Goal: Task Accomplishment & Management: Complete application form

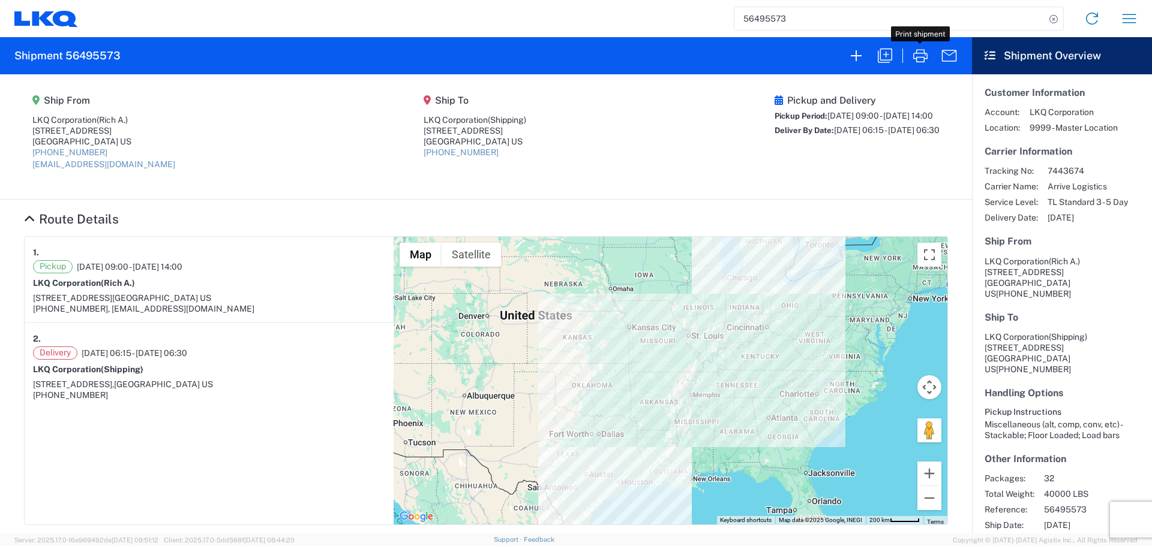
click at [762, 23] on input "56495573" at bounding box center [889, 18] width 311 height 23
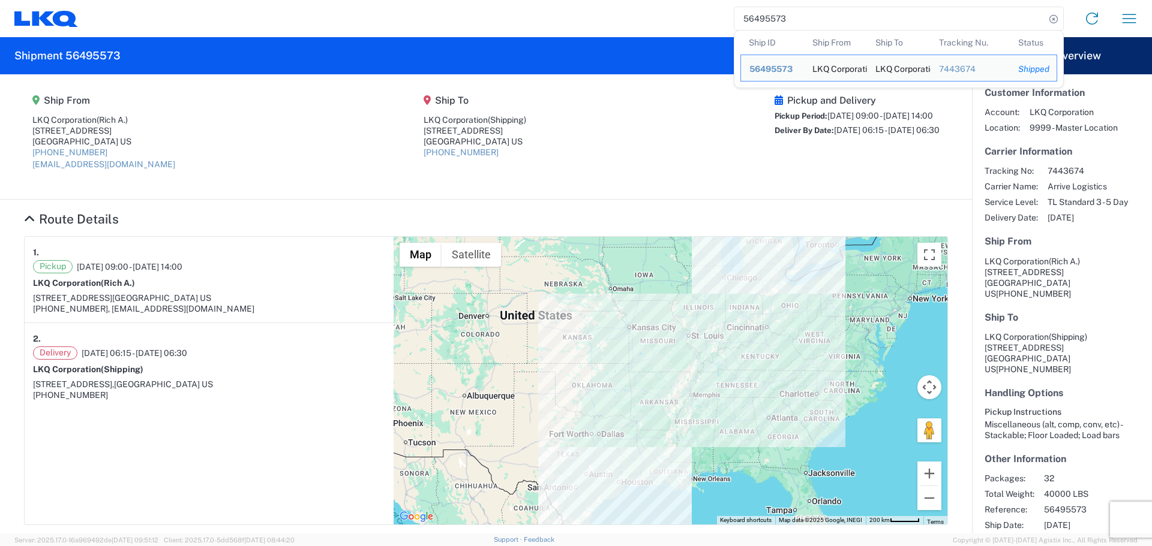
click at [762, 23] on input "56495573" at bounding box center [889, 18] width 311 height 23
paste input "525634"
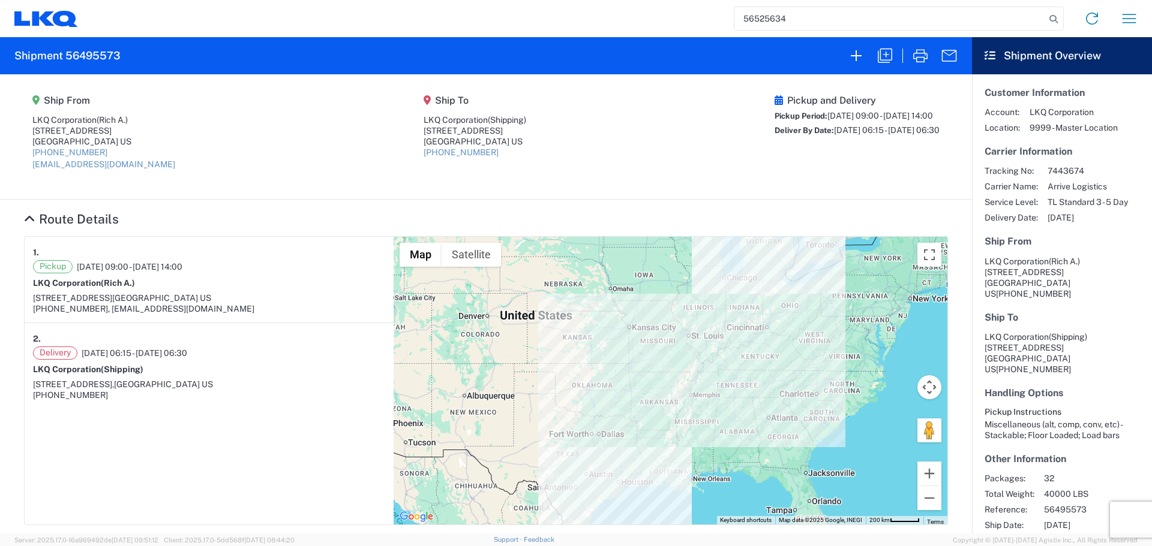
type input "56525634"
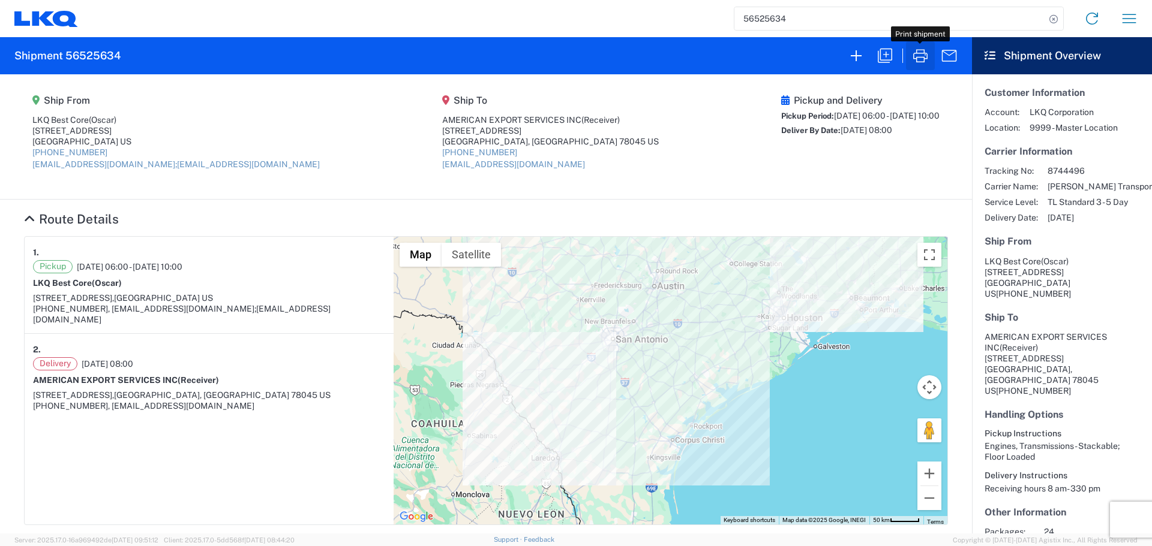
click at [921, 61] on icon "button" at bounding box center [920, 55] width 19 height 19
click at [1105, 15] on link at bounding box center [1091, 18] width 29 height 29
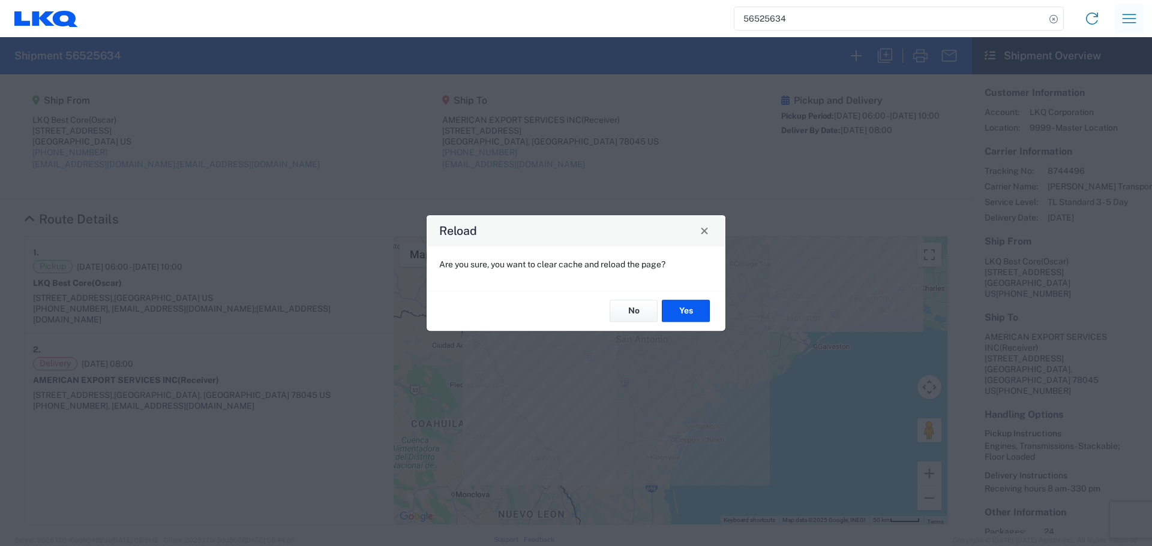
click at [1140, 20] on agx-block-ui "56525634 Home Shipment request Shipment tracking Shipment 56525634 Ship From LK…" at bounding box center [576, 273] width 1152 height 546
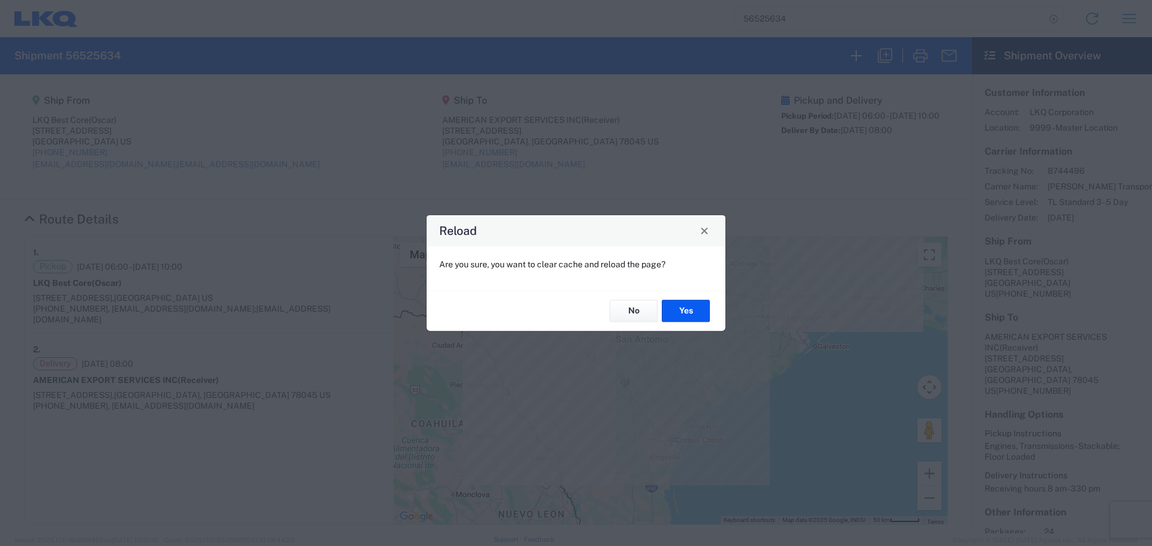
click at [1130, 26] on div "Reload Are you sure, you want to clear cache and reload the page? No Yes" at bounding box center [576, 273] width 1152 height 546
click at [992, 22] on div "Reload Are you sure, you want to clear cache and reload the page? No Yes" at bounding box center [576, 273] width 1152 height 546
click at [709, 235] on button "Close" at bounding box center [704, 231] width 17 height 17
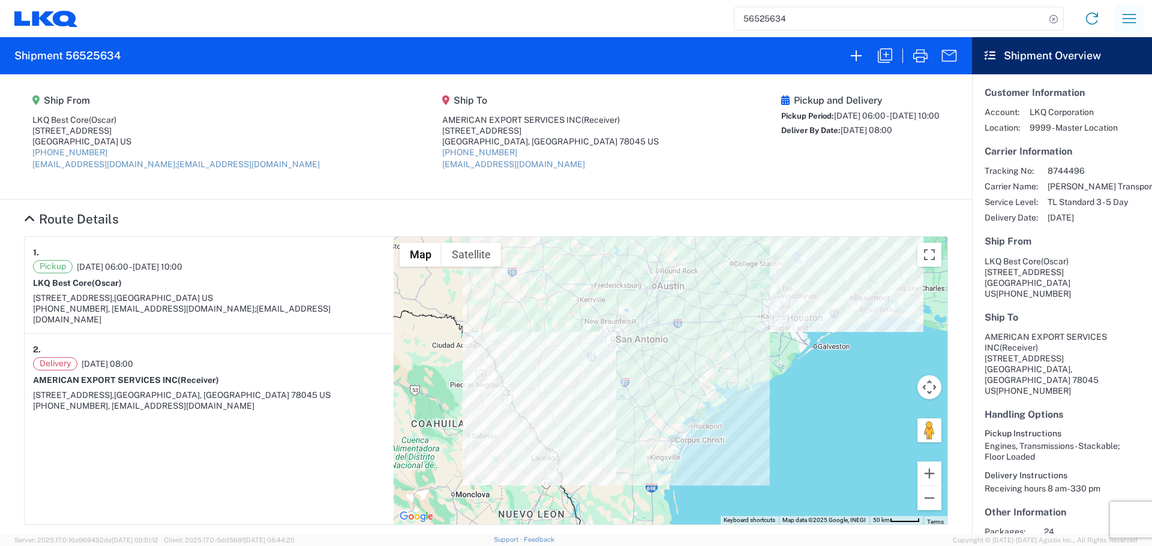
click at [1123, 19] on icon "button" at bounding box center [1129, 18] width 14 height 9
click at [1080, 78] on link "Shipment request" at bounding box center [1084, 82] width 113 height 24
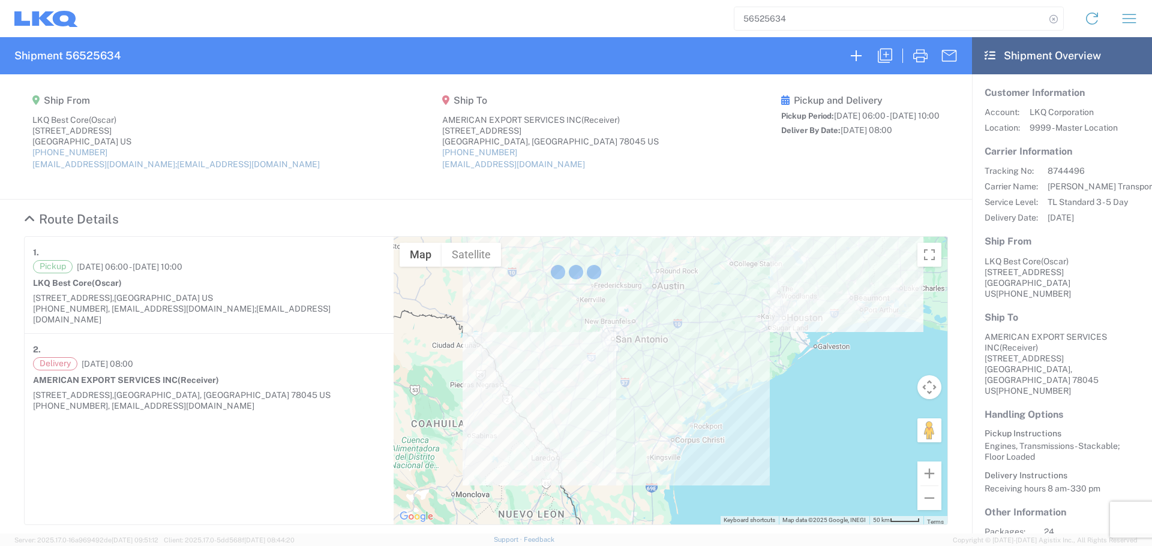
select select "FULL"
select select "US"
select select "LBS"
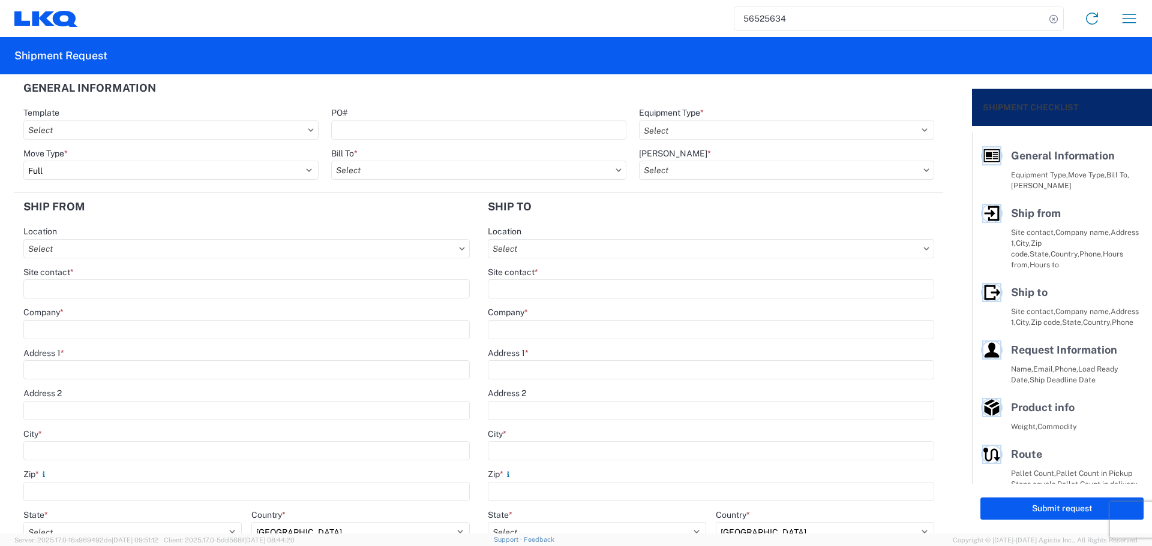
click at [778, 26] on input "56525634" at bounding box center [889, 18] width 311 height 23
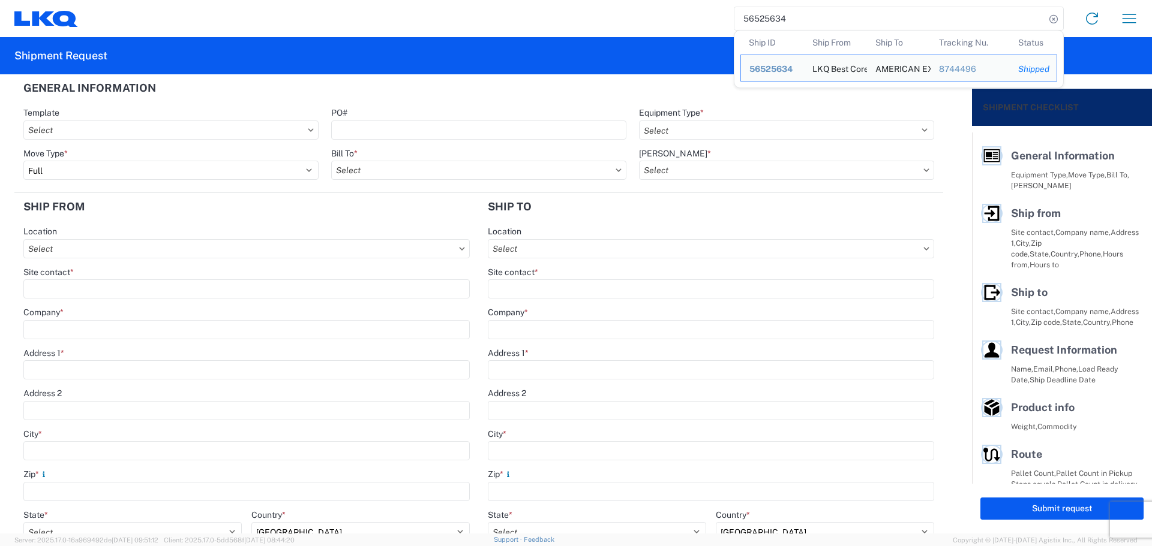
click at [778, 26] on input "56525634" at bounding box center [889, 18] width 311 height 23
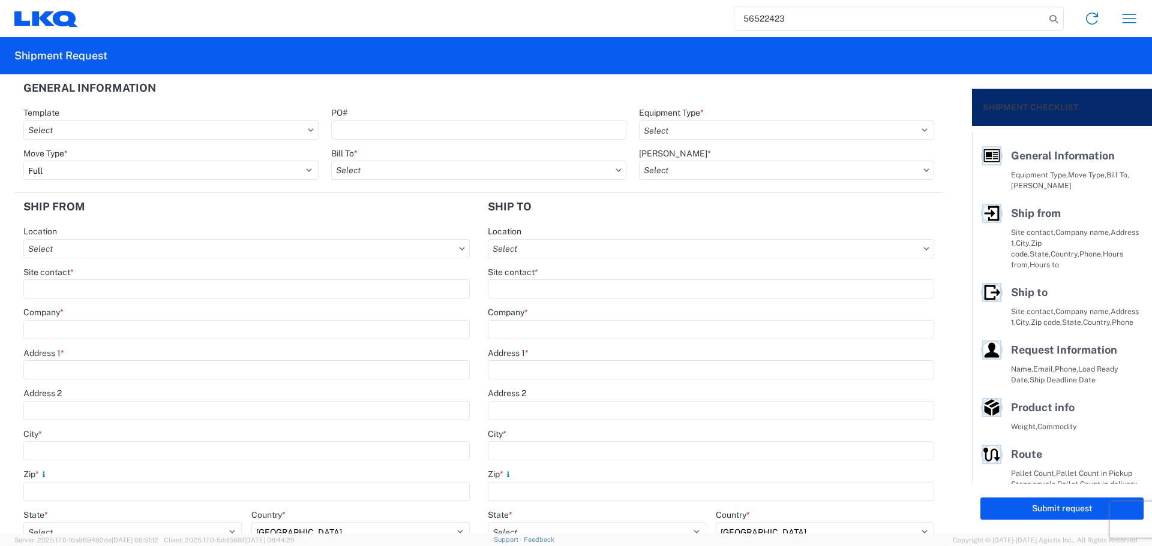
type input "56522423"
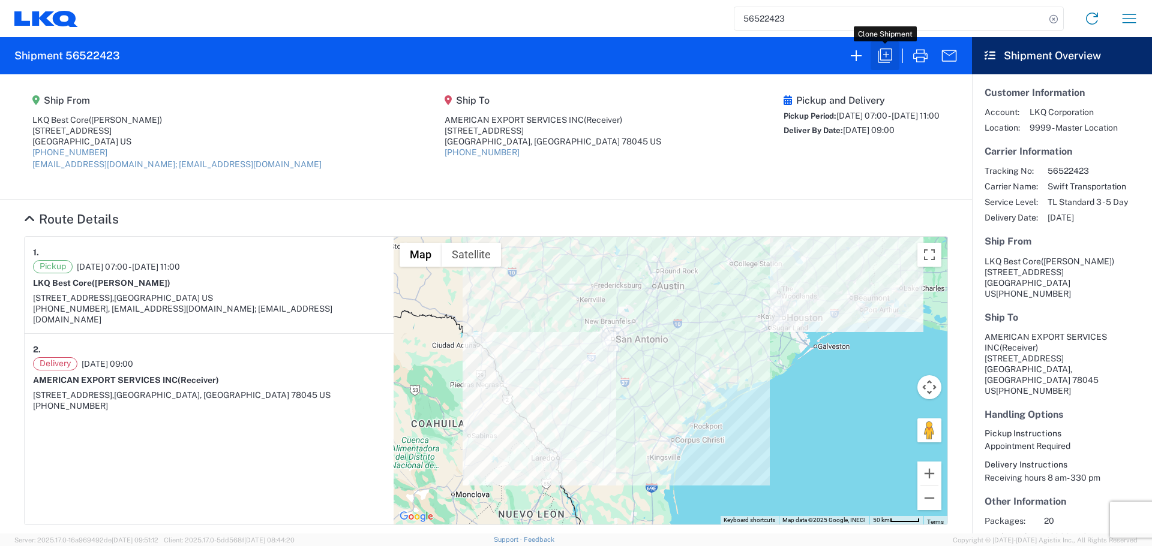
click at [881, 49] on icon "button" at bounding box center [885, 56] width 14 height 14
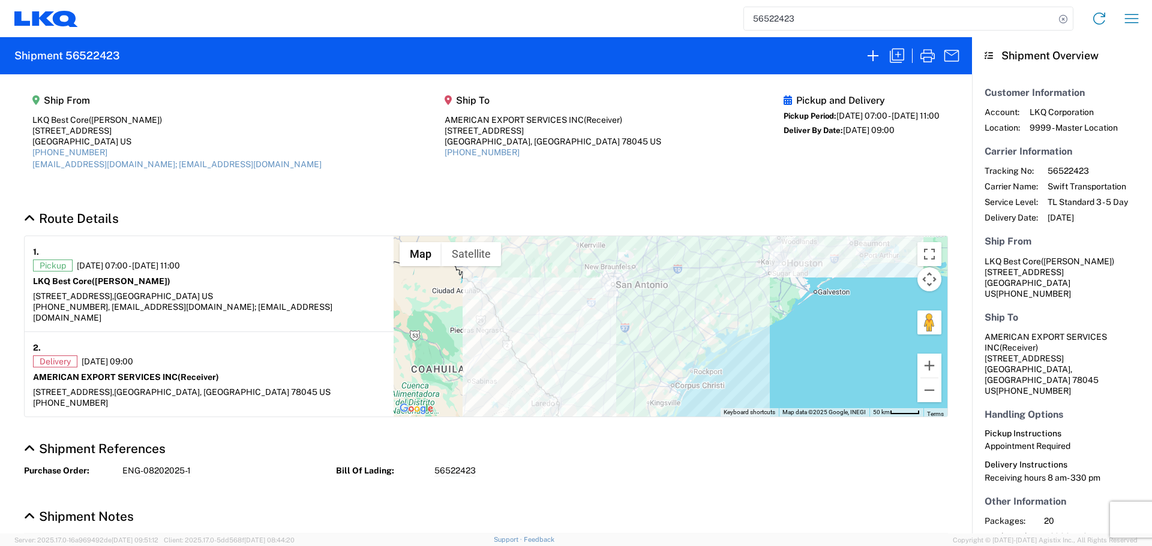
select select "FULL"
select select "LBS"
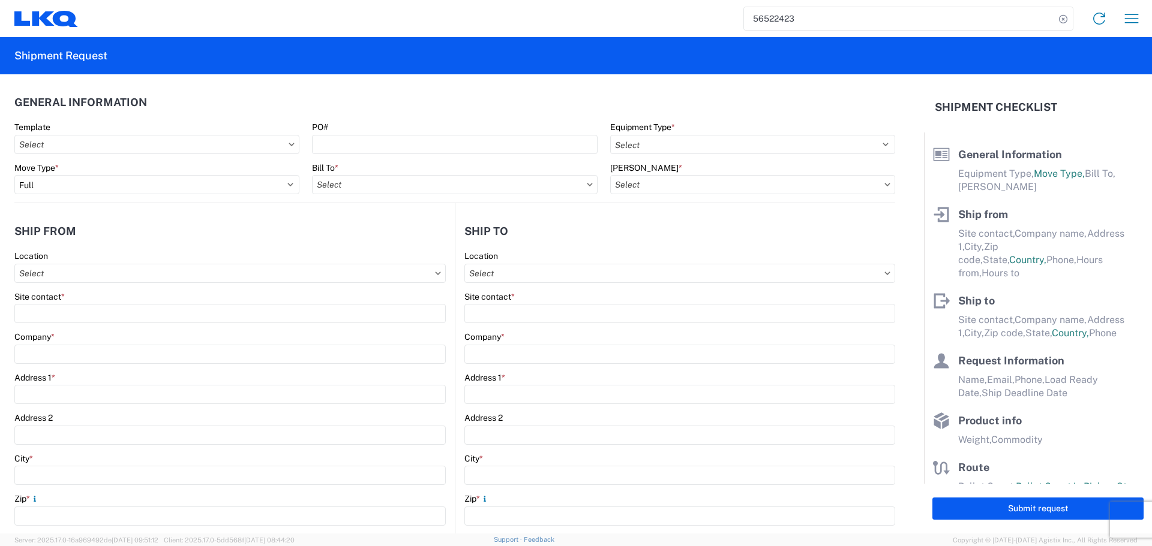
select select "STDV"
type input "Alfredo Canales"
type input "LKQ Best Core"
type input "1714 West Mount Houston Road"
type input "Houston"
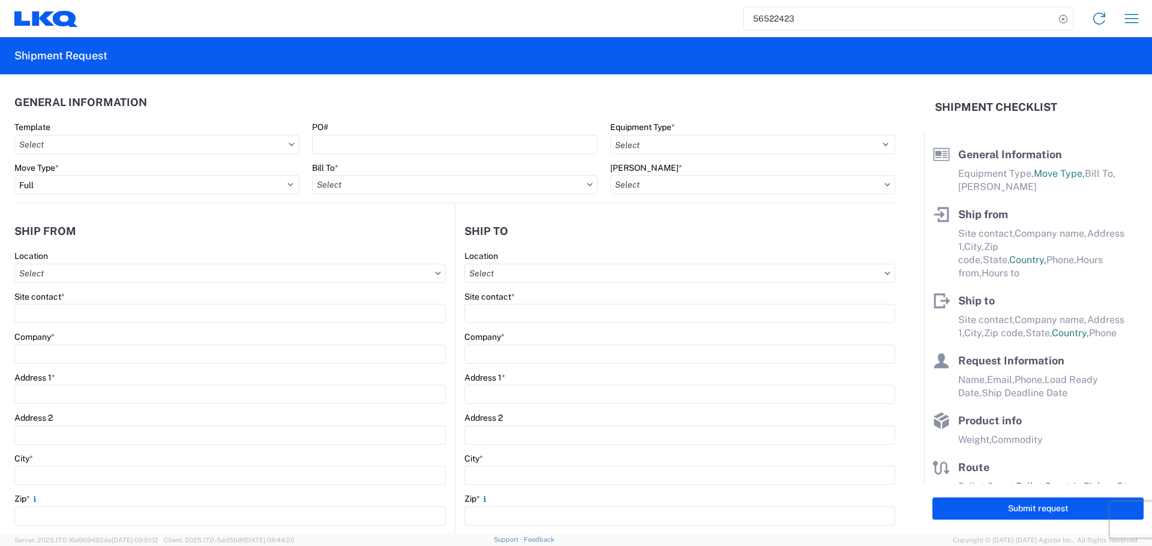
type input "77038"
type input "acgarcia@lkqcorp.com; oxdavila@lkqcorp.com"
type input "Receiver"
type input "AMERICAN EXPORT SERVICES INC"
type input "417 NAFTA BLVD"
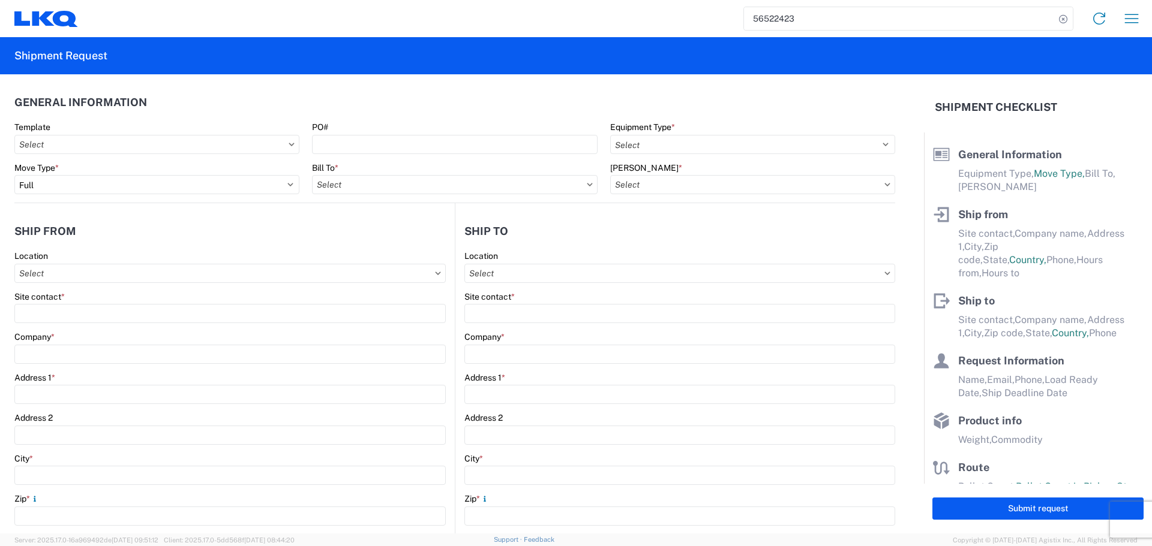
type input "Laredo"
type input "78045"
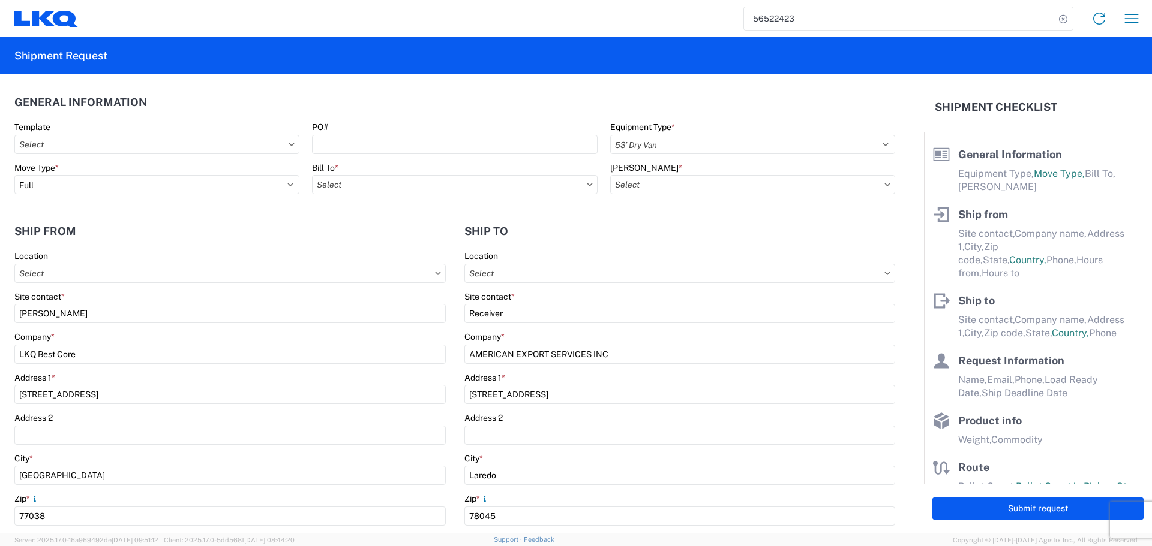
type input "Alfredo Canales"
type input "acgarcia@lkqcorp.com"
type input "281-886-1028"
type input "2025-08-20"
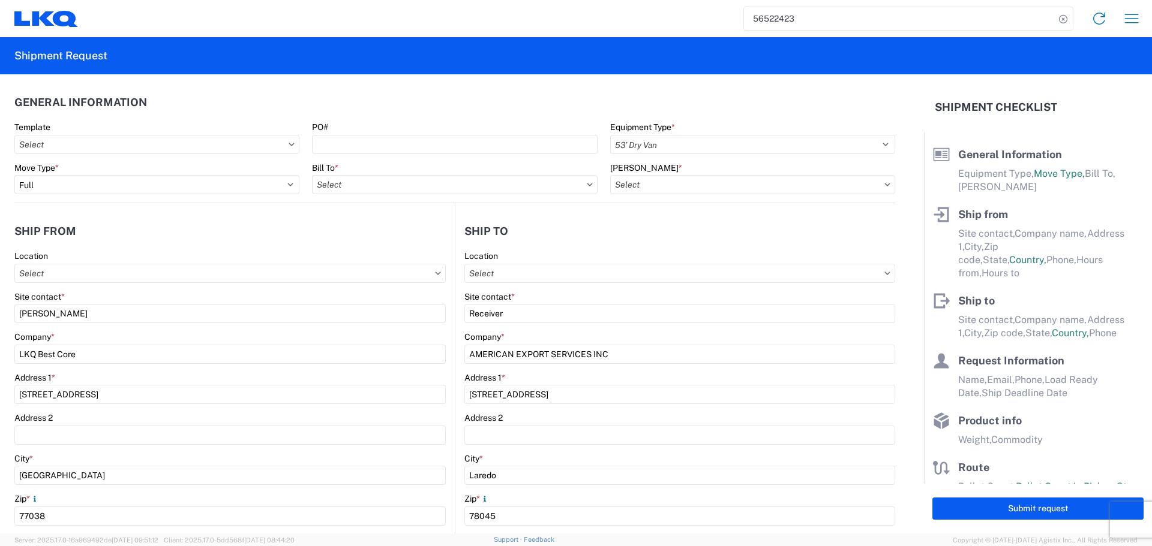
type input "2025-08-21"
type textarea "Receiving hours 8 am- 330 pm"
type input "42000"
type input "Engines, Transmissions"
type input "20"
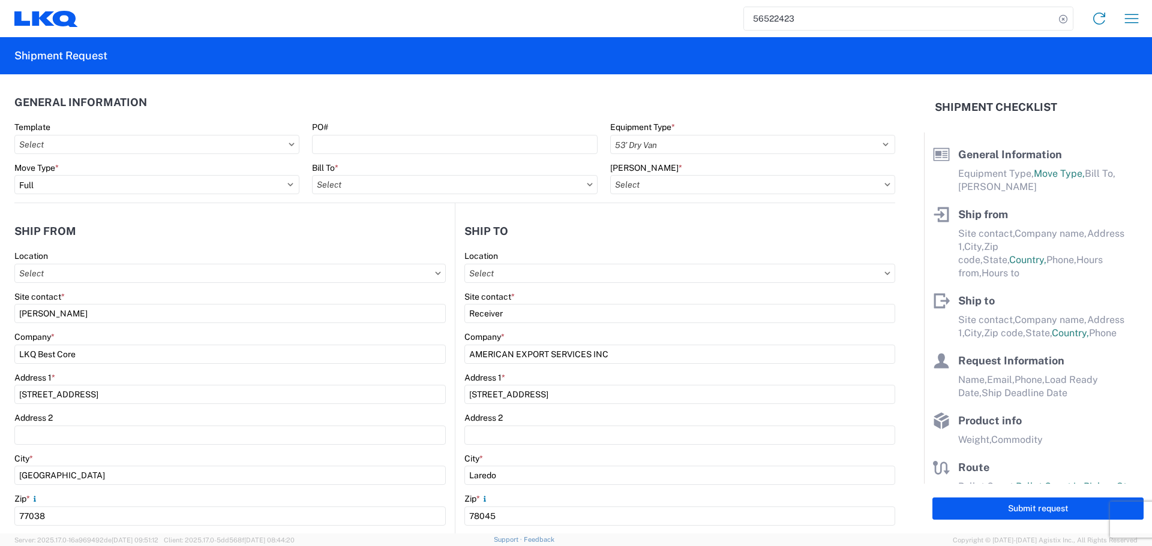
type input "0"
type input "248832"
select select "IN"
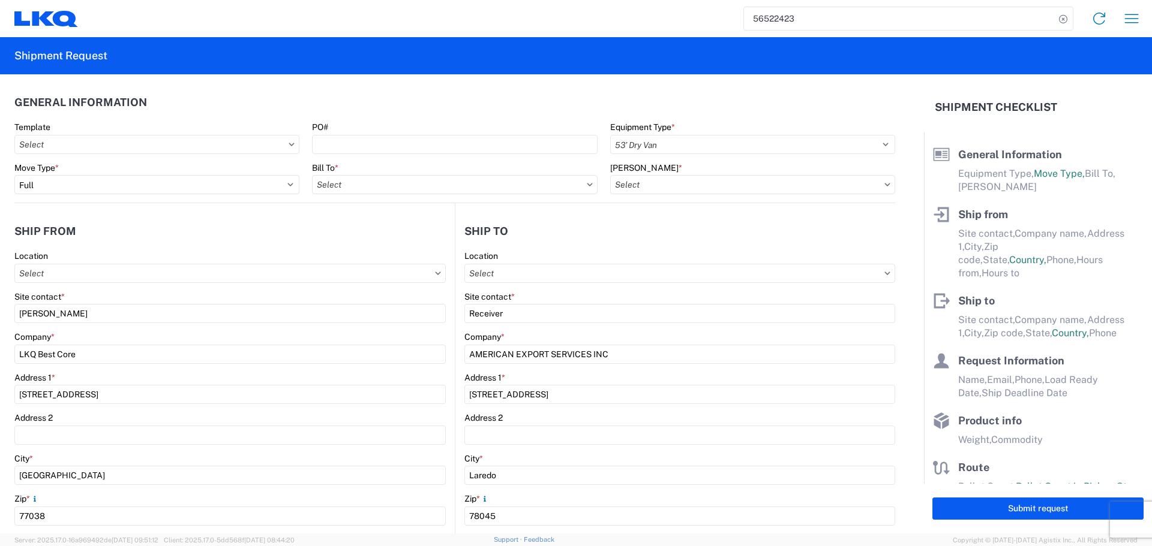
select select "US"
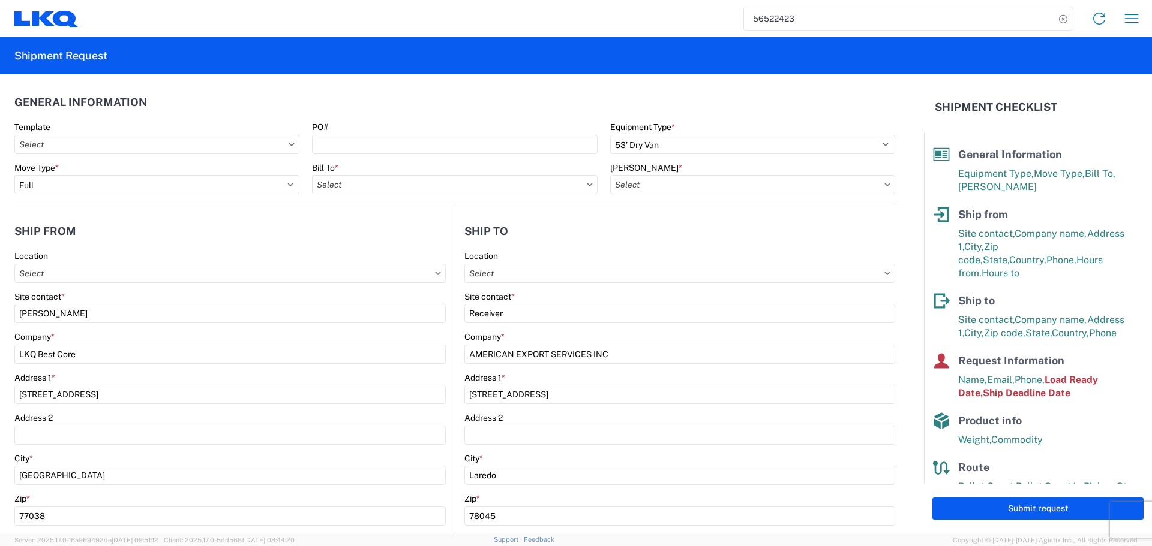
type input "1760 - LKQ Best Core"
type input "1760-6300-66000-0000 - 1760 Freight Out"
type input "1760 - LKQ Best Core"
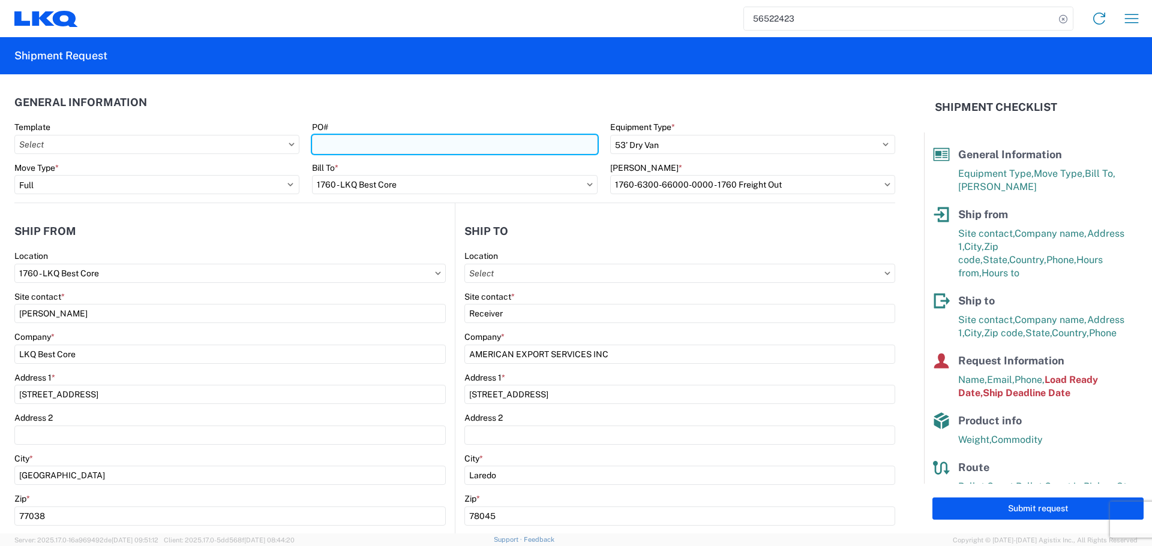
click at [361, 148] on input "PO#" at bounding box center [454, 144] width 285 height 19
type input "AUTO PARTS"
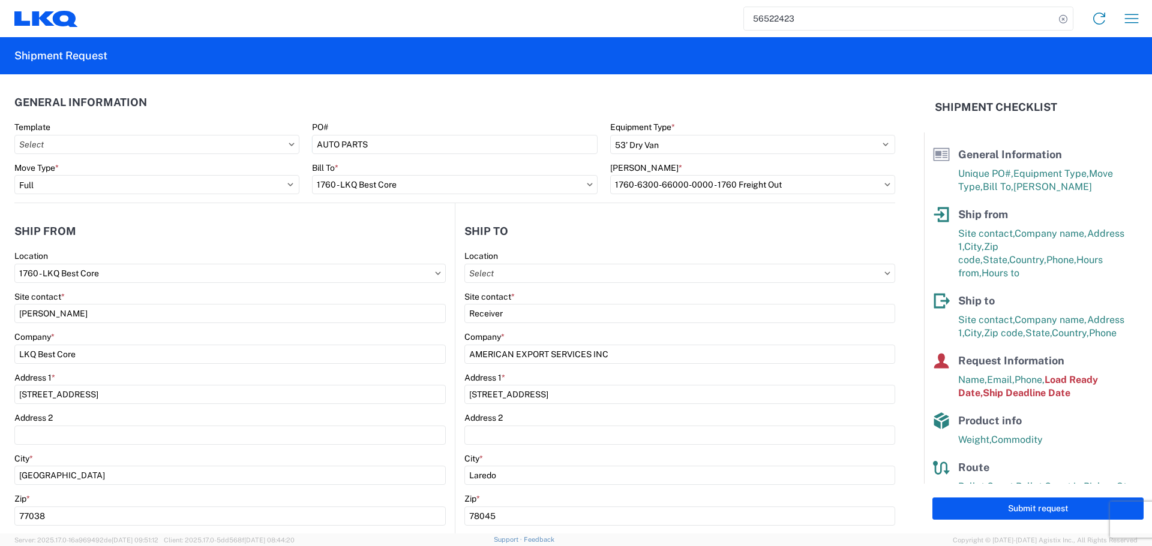
click at [376, 101] on header "General Information" at bounding box center [454, 102] width 881 height 27
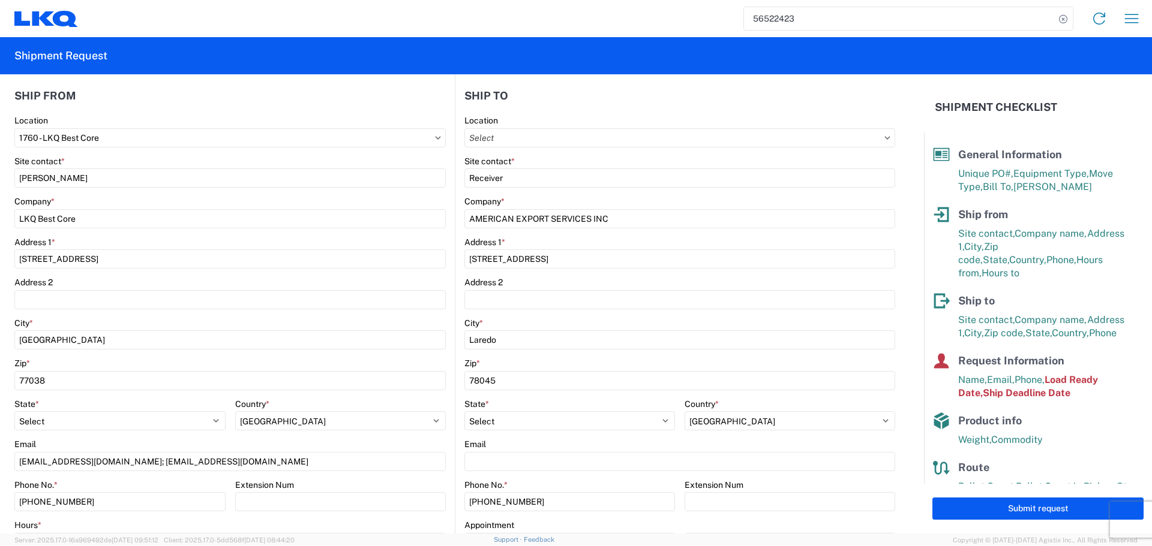
scroll to position [60, 0]
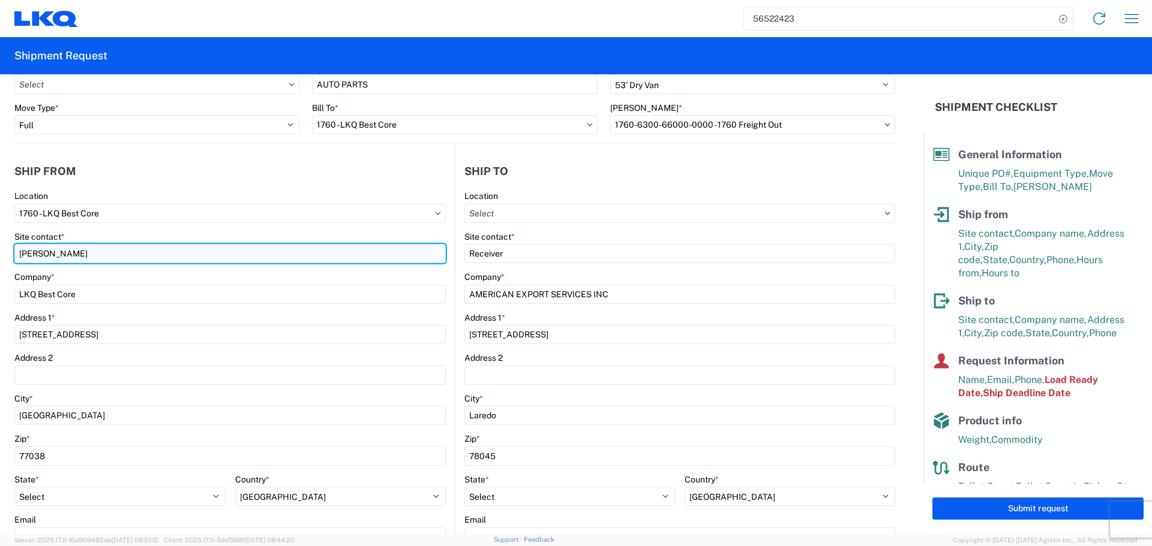
click at [53, 254] on input "Alfredo Canales" at bounding box center [229, 253] width 431 height 19
type input "Oscar"
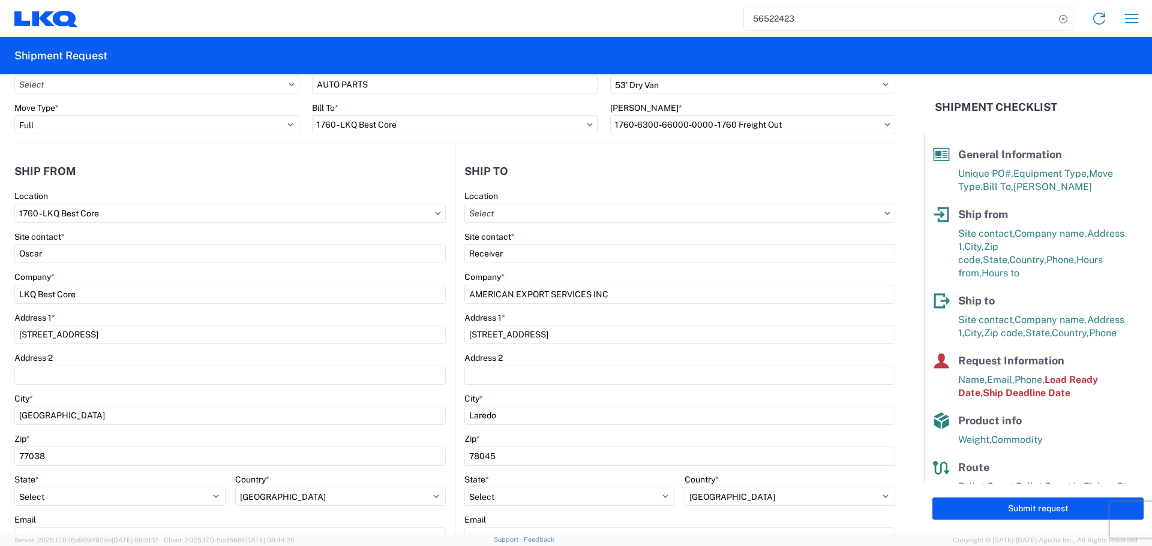
click at [158, 160] on header "Ship from" at bounding box center [234, 171] width 440 height 27
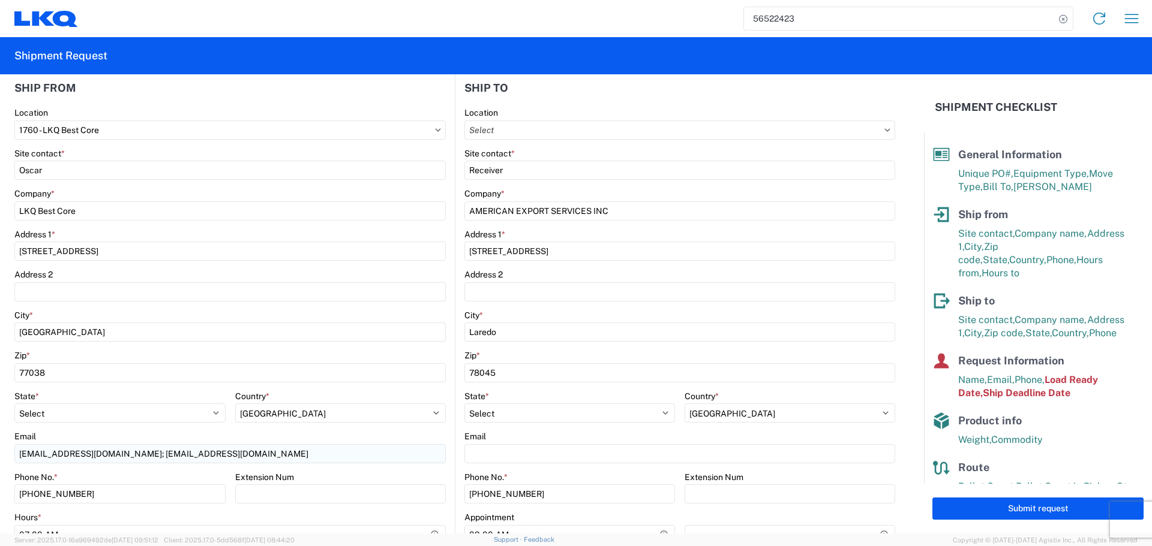
scroll to position [300, 0]
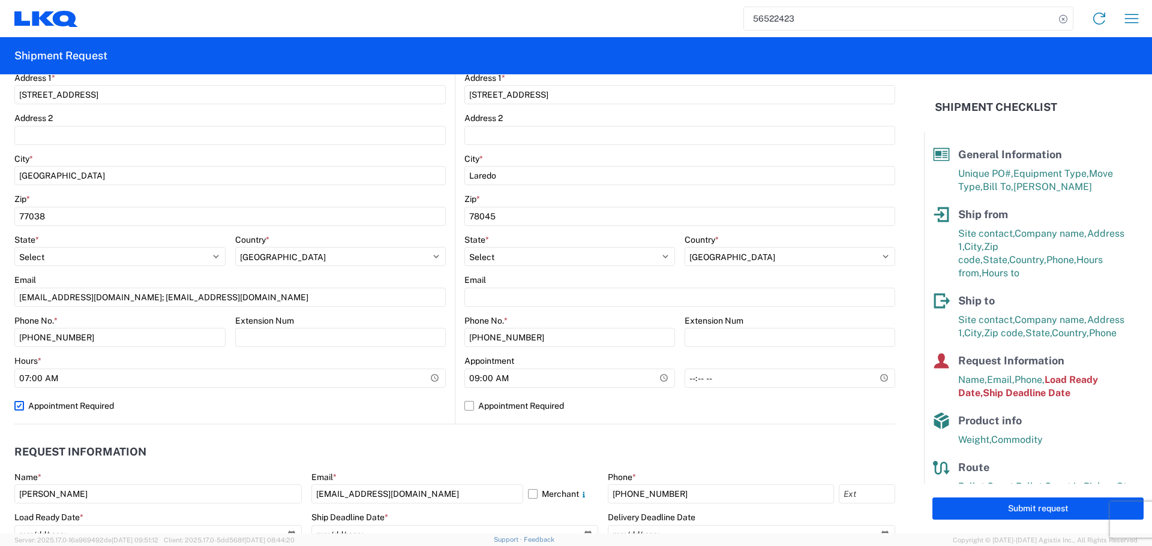
click at [22, 407] on label "Appointment Required" at bounding box center [229, 406] width 431 height 19
click at [0, 0] on input "Appointment Required" at bounding box center [0, 0] width 0 height 0
select select "US"
click at [214, 385] on input "07:00:00" at bounding box center [119, 378] width 211 height 19
click at [213, 383] on input "07:00:00" at bounding box center [119, 378] width 211 height 19
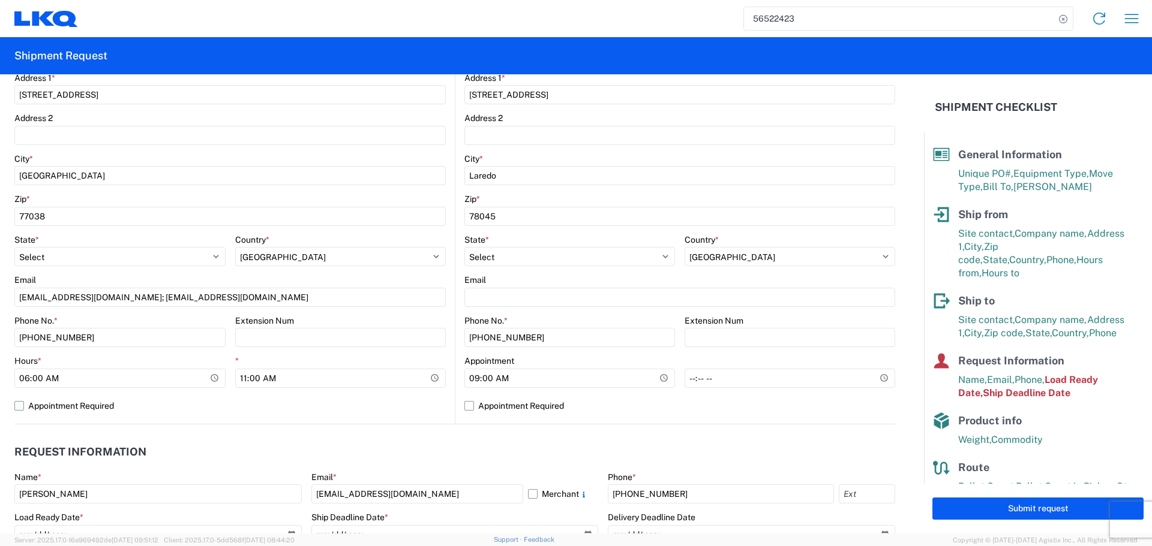
type input "06:00"
click at [264, 407] on label "Appointment Required" at bounding box center [229, 406] width 431 height 19
click at [0, 0] on input "Appointment Required" at bounding box center [0, 0] width 0 height 0
select select "US"
click at [264, 407] on label "Appointment Required" at bounding box center [229, 406] width 431 height 19
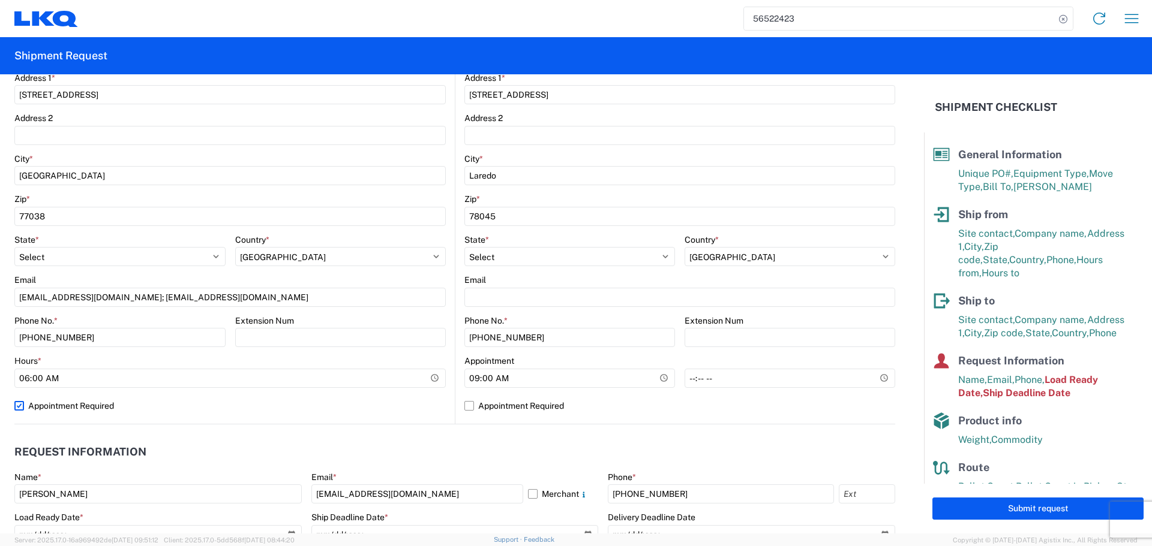
click at [0, 0] on input "Appointment Required" at bounding box center [0, 0] width 0 height 0
select select "US"
click at [433, 380] on input "11:00:00" at bounding box center [340, 378] width 211 height 19
type input "10:00"
click at [409, 397] on label "Appointment Required" at bounding box center [229, 406] width 431 height 19
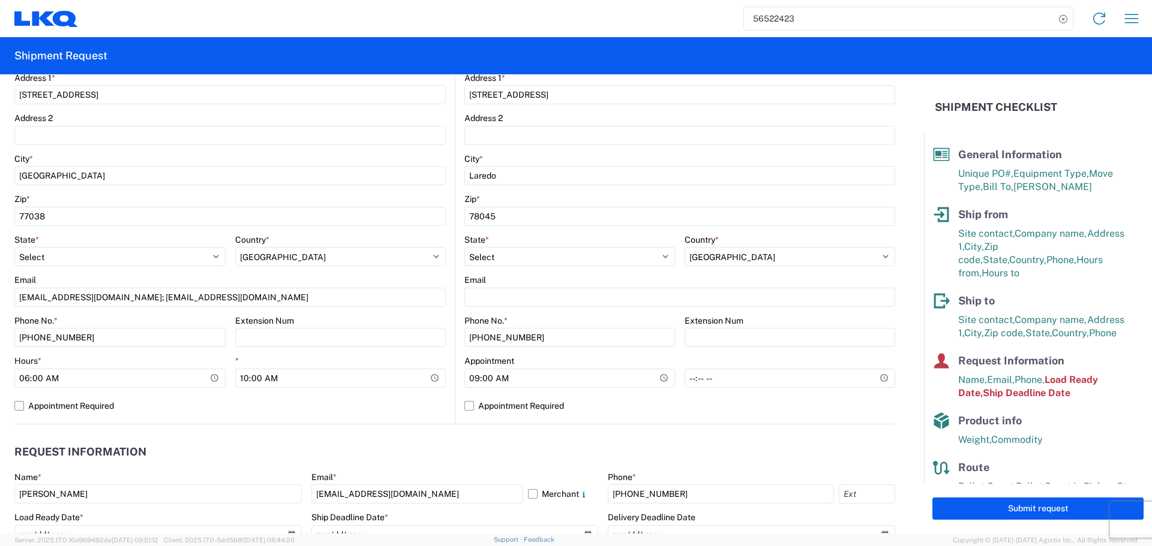
click at [0, 0] on input "Appointment Required" at bounding box center [0, 0] width 0 height 0
select select "TX"
select select "US"
click at [404, 392] on agx-form-control-wrapper-v2 "Hours * 06:00" at bounding box center [229, 376] width 431 height 41
click at [297, 404] on label "Appointment Required" at bounding box center [229, 406] width 431 height 19
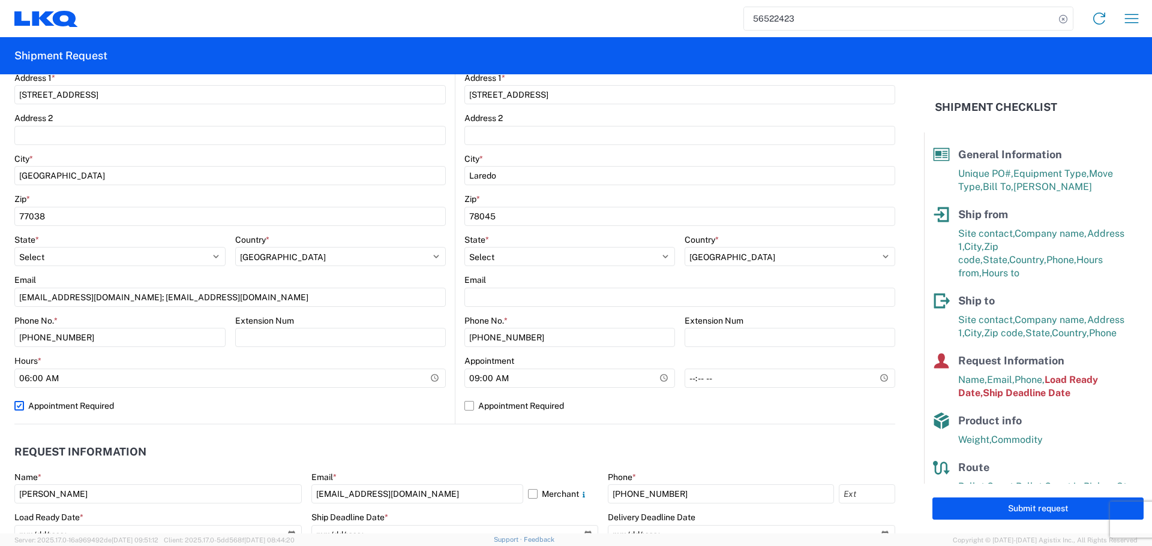
click at [0, 0] on input "Appointment Required" at bounding box center [0, 0] width 0 height 0
select select "US"
click at [654, 385] on input "09:00:00" at bounding box center [569, 378] width 211 height 19
click at [657, 380] on input "09:00:00" at bounding box center [569, 378] width 211 height 19
type input "08:00"
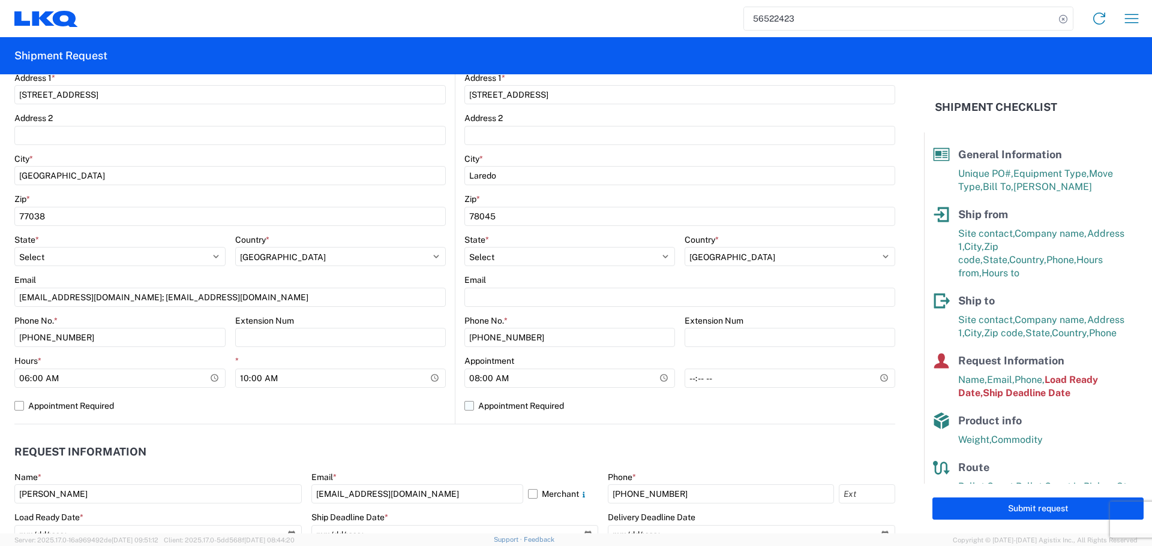
click at [656, 400] on label "Appointment Required" at bounding box center [679, 406] width 431 height 19
click at [0, 0] on input "Appointment Required" at bounding box center [0, 0] width 0 height 0
select select "US"
click at [666, 400] on label "Appointment Required" at bounding box center [679, 406] width 431 height 19
click at [0, 0] on input "Appointment Required" at bounding box center [0, 0] width 0 height 0
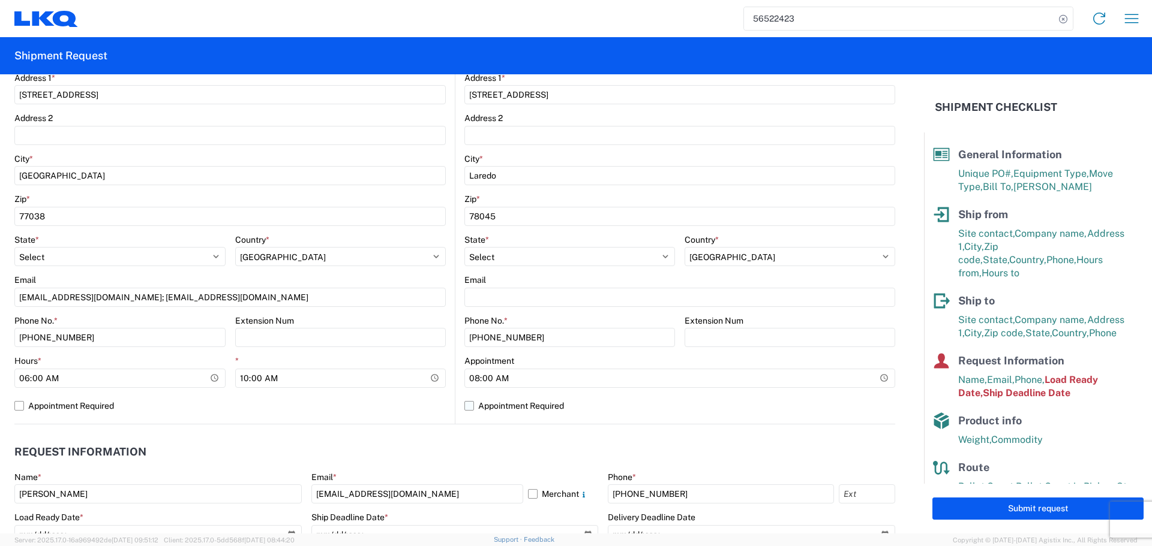
select select "US"
click at [876, 375] on input "*" at bounding box center [789, 378] width 211 height 19
type input "13:00"
click at [573, 446] on header "Request Information" at bounding box center [454, 452] width 881 height 27
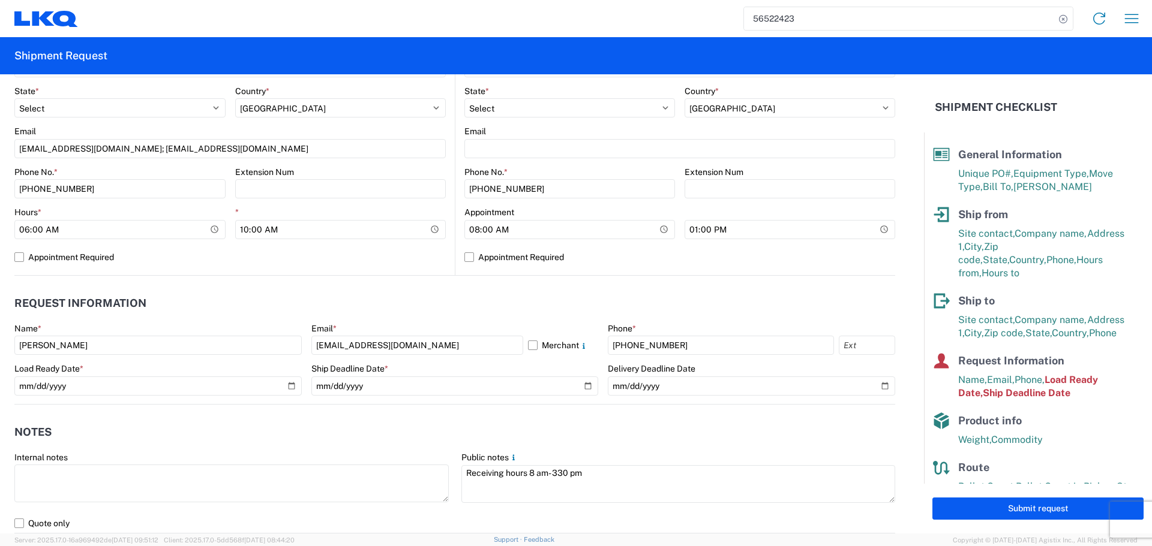
scroll to position [480, 0]
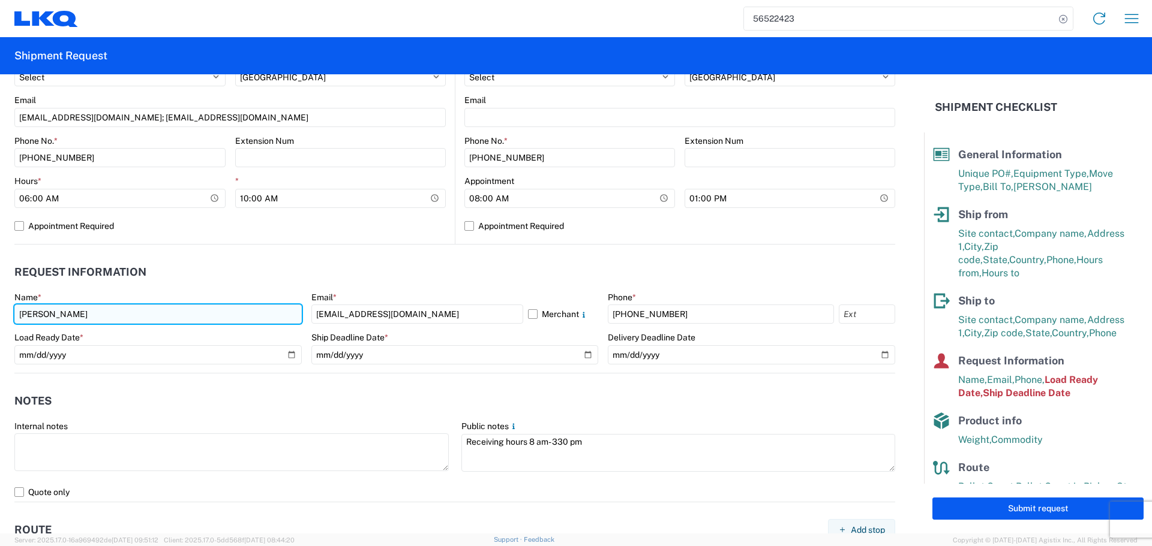
click at [52, 308] on input "Alfredo Canales" at bounding box center [157, 314] width 287 height 19
type input "Oscar"
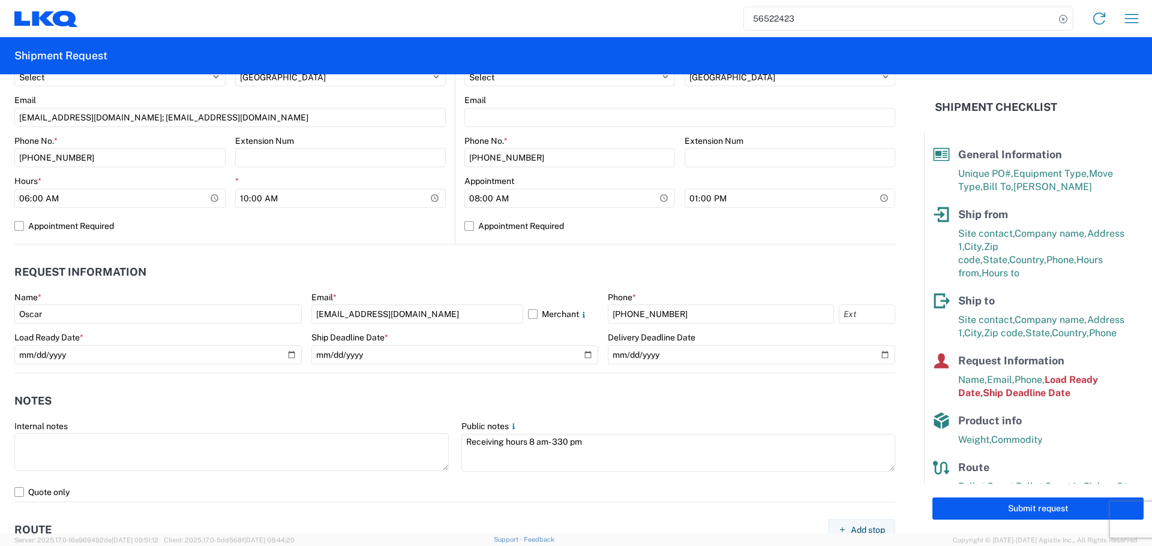
click at [208, 278] on header "Request Information" at bounding box center [454, 272] width 881 height 27
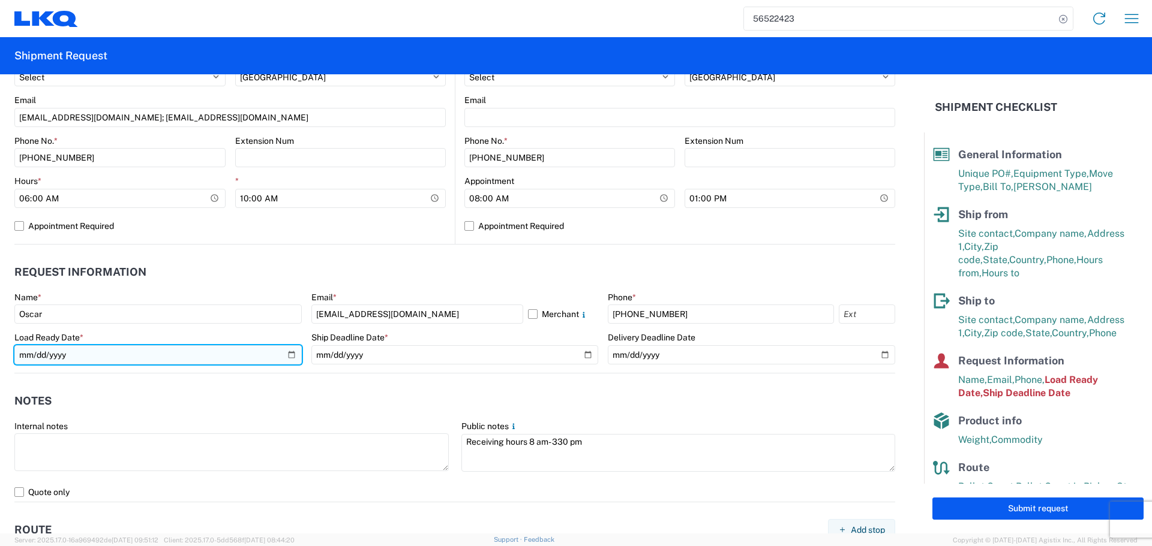
click at [288, 358] on input "2025-08-20" at bounding box center [157, 355] width 287 height 19
type input "2025-08-22"
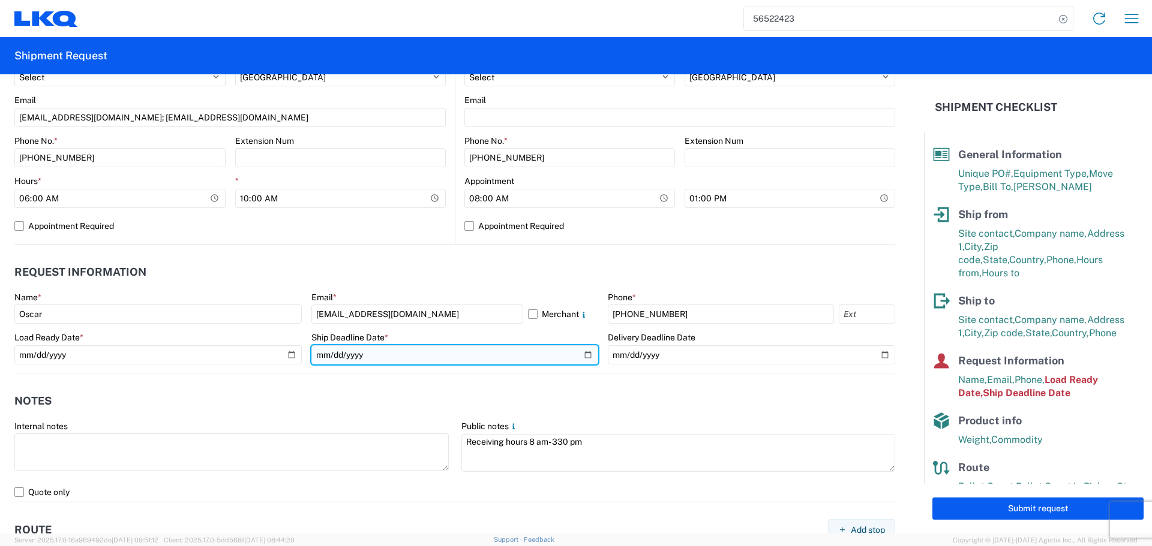
click at [581, 358] on input "2025-08-20" at bounding box center [454, 355] width 287 height 19
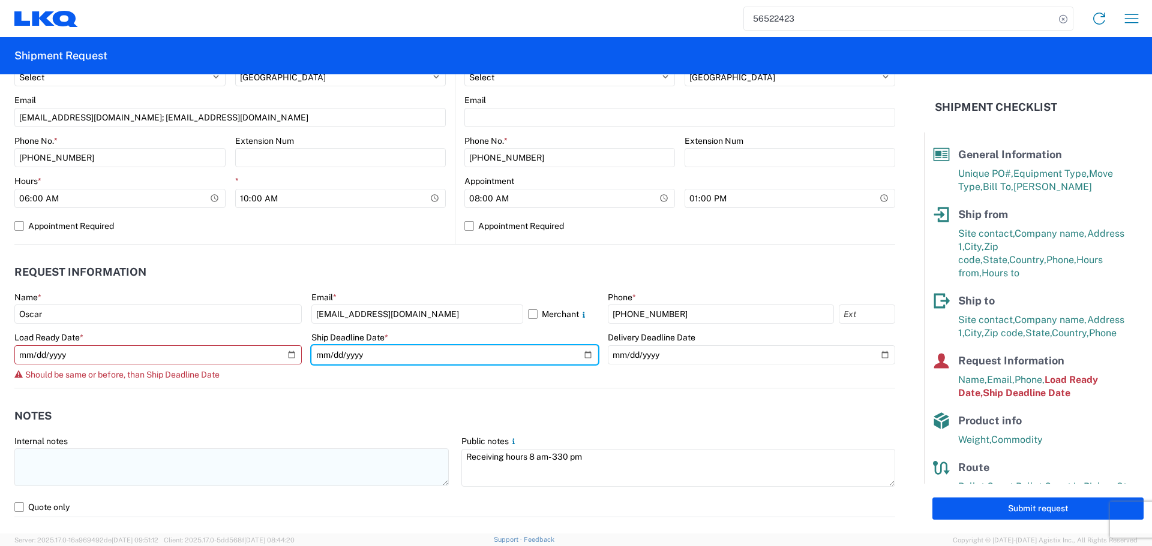
type input "2025-08-22"
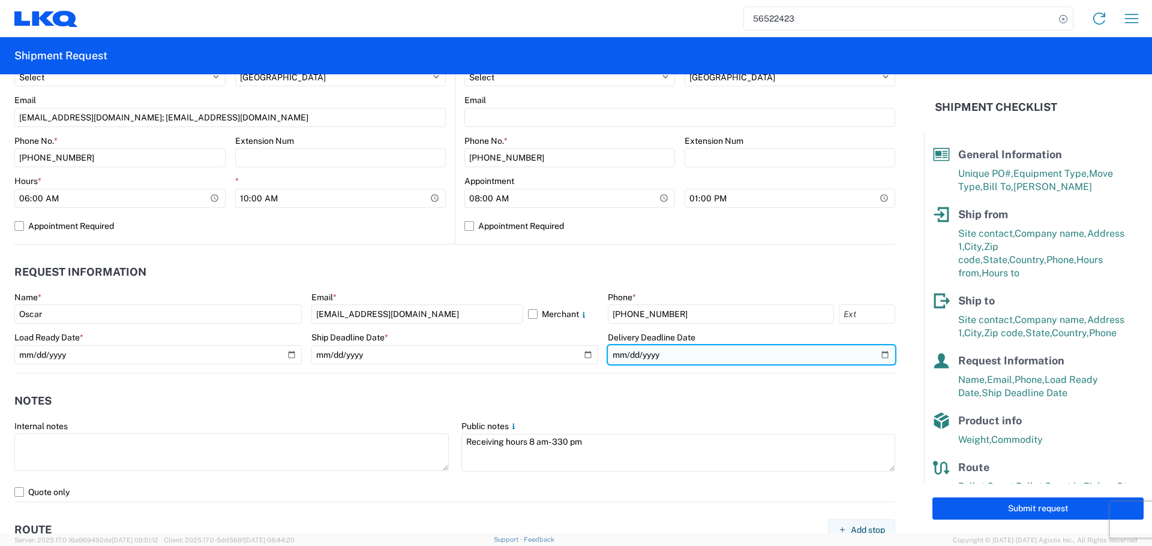
click at [873, 354] on input "2025-08-21" at bounding box center [751, 355] width 287 height 19
type input "2025-08-25"
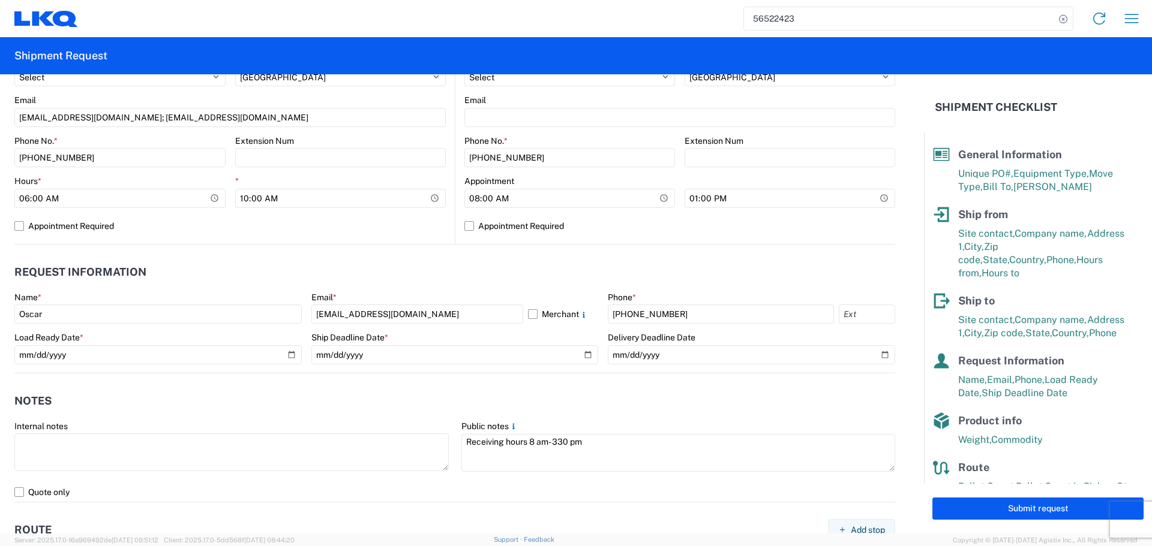
click at [373, 401] on header "Notes" at bounding box center [454, 401] width 881 height 27
click at [350, 383] on agx-notes "Notes Internal notes Public notes Receiving hours 8 am- 330 pm Quote only" at bounding box center [454, 438] width 881 height 129
click at [242, 392] on header "Notes" at bounding box center [454, 401] width 881 height 27
click at [221, 407] on header "Notes" at bounding box center [454, 401] width 881 height 27
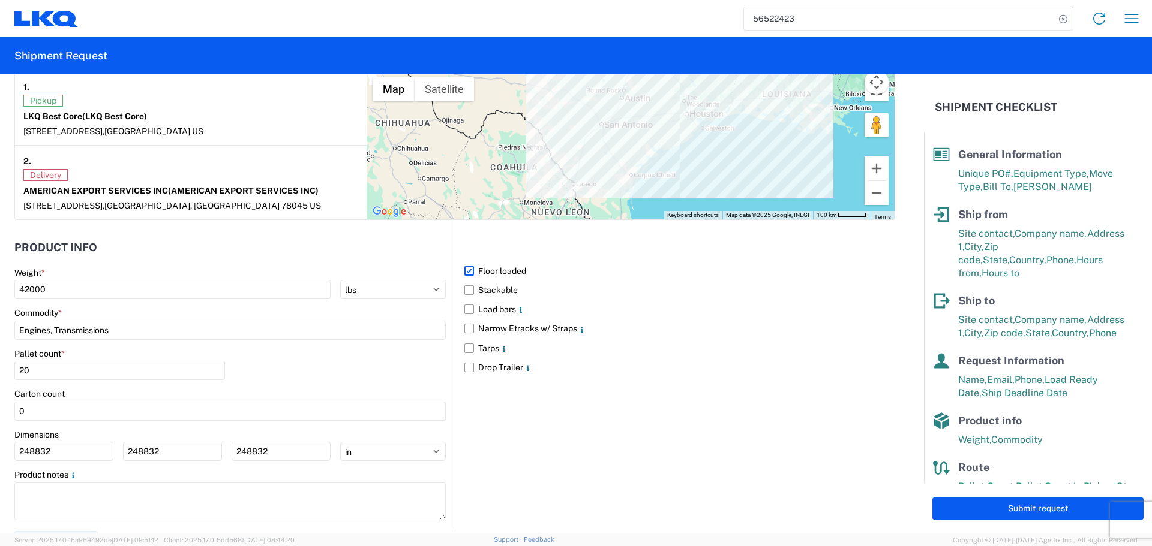
scroll to position [960, 0]
click at [44, 454] on input "248832" at bounding box center [63, 451] width 99 height 19
type input "40"
click at [153, 444] on input "248832" at bounding box center [172, 451] width 99 height 19
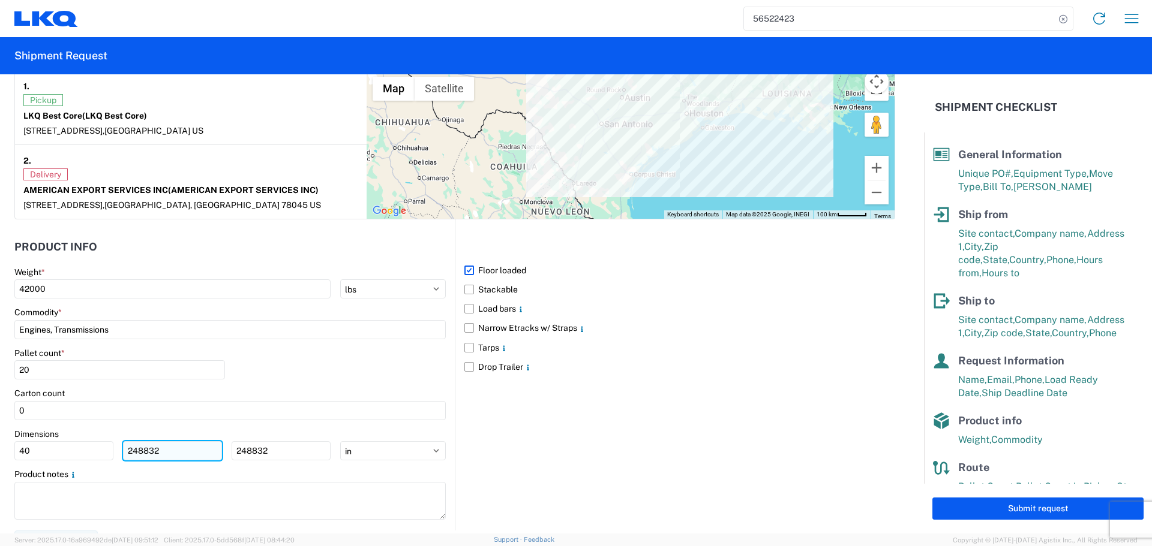
click at [153, 444] on input "248832" at bounding box center [172, 451] width 99 height 19
type input "40"
click at [252, 451] on input "248832" at bounding box center [281, 451] width 99 height 19
type input "36"
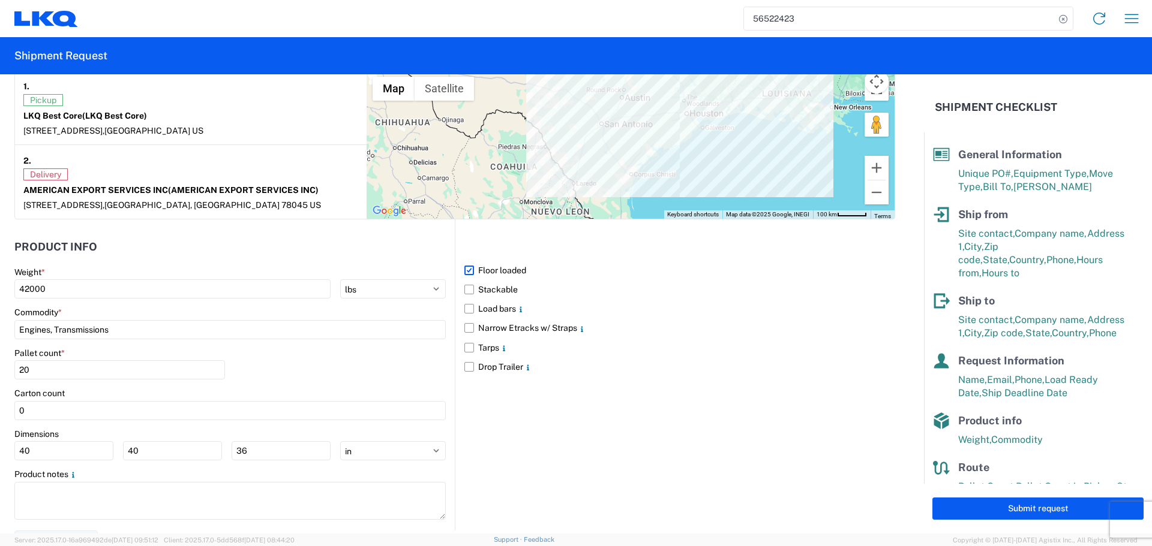
click at [309, 358] on div "Pallet count * 20" at bounding box center [229, 368] width 431 height 41
click at [472, 295] on label "Stackable" at bounding box center [679, 289] width 431 height 19
click at [0, 0] on input "Stackable" at bounding box center [0, 0] width 0 height 0
click at [283, 377] on div "Pallet count * 20" at bounding box center [229, 368] width 431 height 41
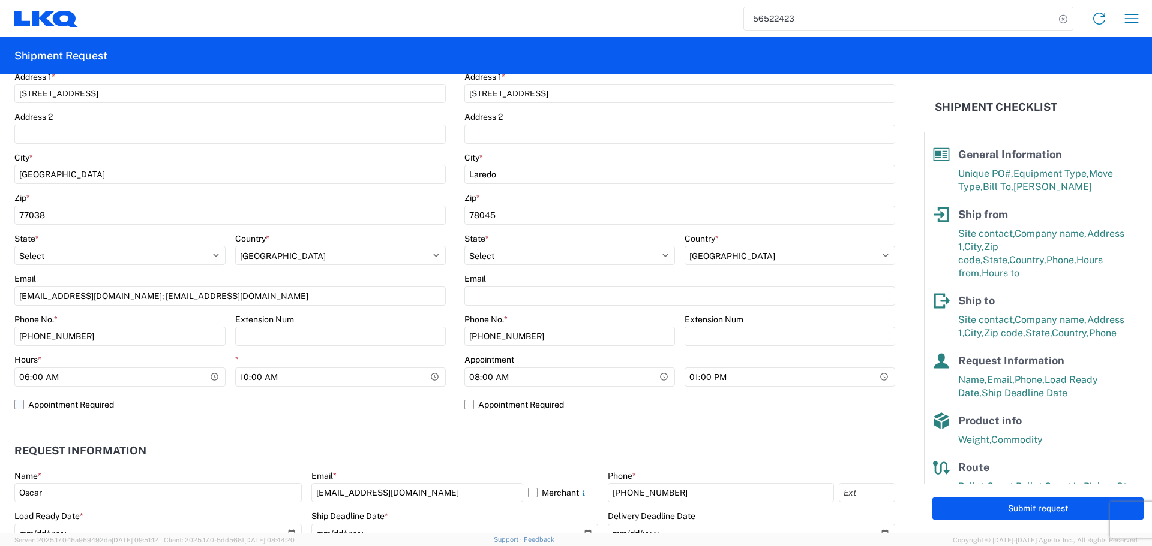
scroll to position [300, 0]
click at [441, 439] on header "Request Information" at bounding box center [454, 452] width 881 height 27
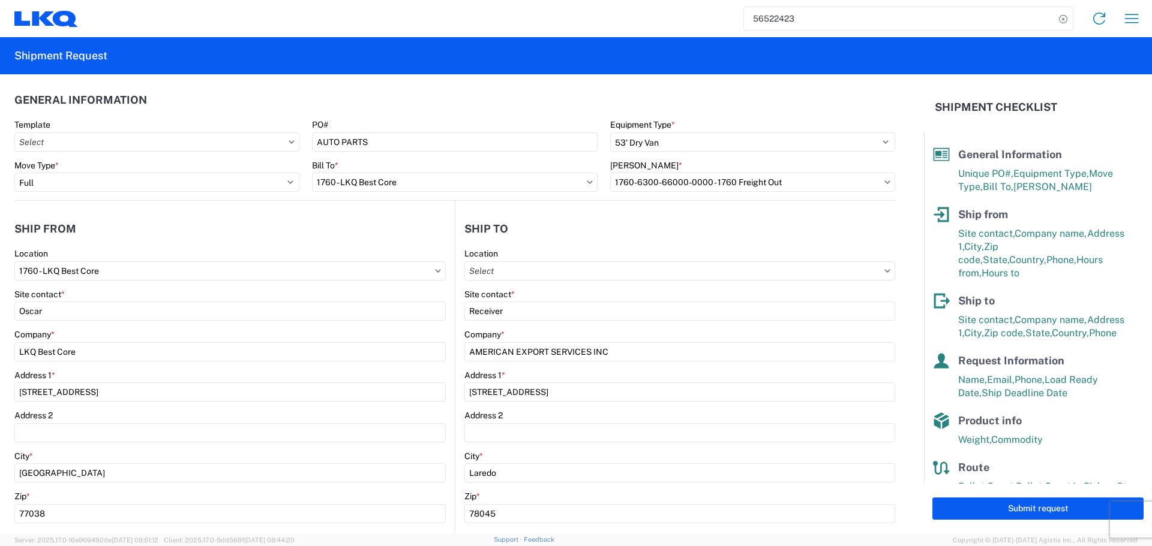
scroll to position [0, 0]
click at [349, 99] on header "General Information" at bounding box center [454, 102] width 881 height 27
click at [317, 214] on agx-shipment-stop-widget-v2 "Ship from 1760 Location 1760 - LKQ Best Core Site contact * Oscar Company * LKQ…" at bounding box center [234, 463] width 440 height 521
click at [334, 232] on header "Ship from" at bounding box center [234, 231] width 440 height 27
click at [330, 226] on header "Ship from" at bounding box center [234, 231] width 440 height 27
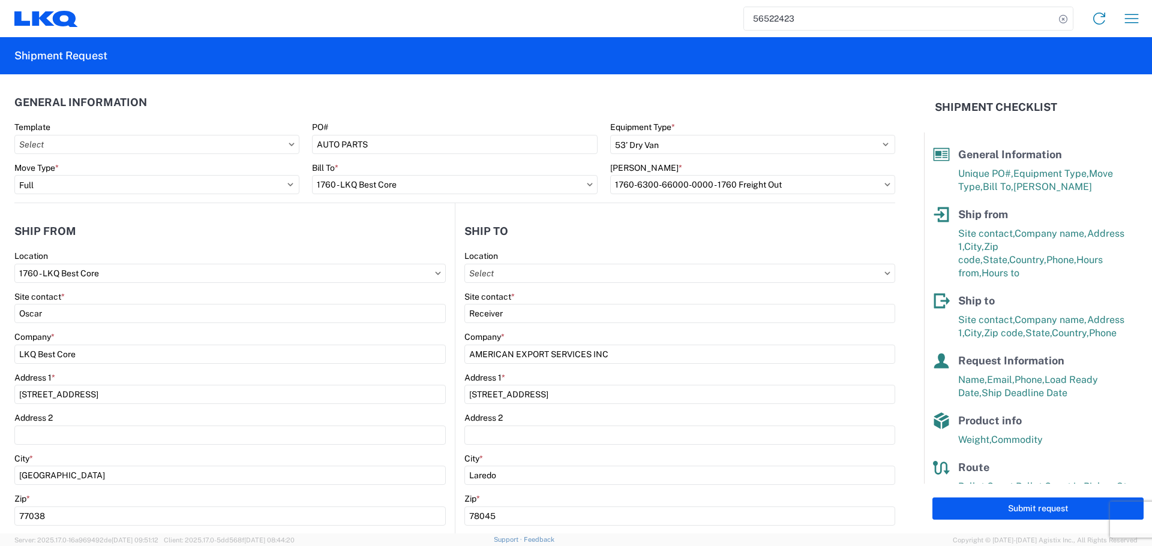
click at [324, 223] on header "Ship from" at bounding box center [234, 231] width 440 height 27
click at [335, 222] on header "Ship from" at bounding box center [234, 231] width 440 height 27
click at [361, 227] on header "Ship from" at bounding box center [234, 231] width 440 height 27
click at [349, 249] on agx-form-section "Ship from 1760 Location 1760 - LKQ Best Core Site contact * Oscar Company * LKQ…" at bounding box center [234, 471] width 440 height 506
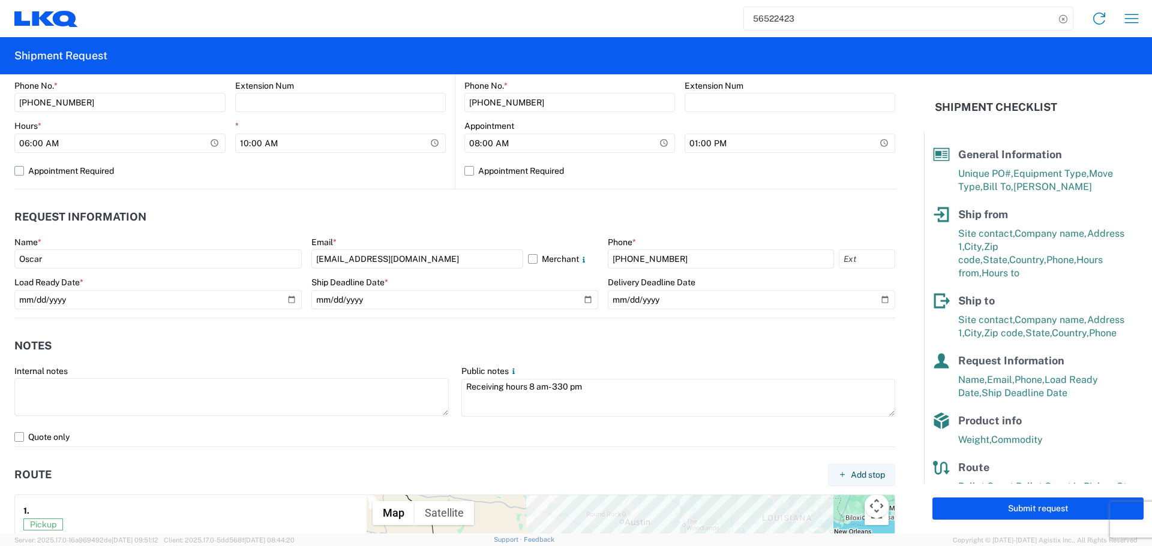
scroll to position [540, 0]
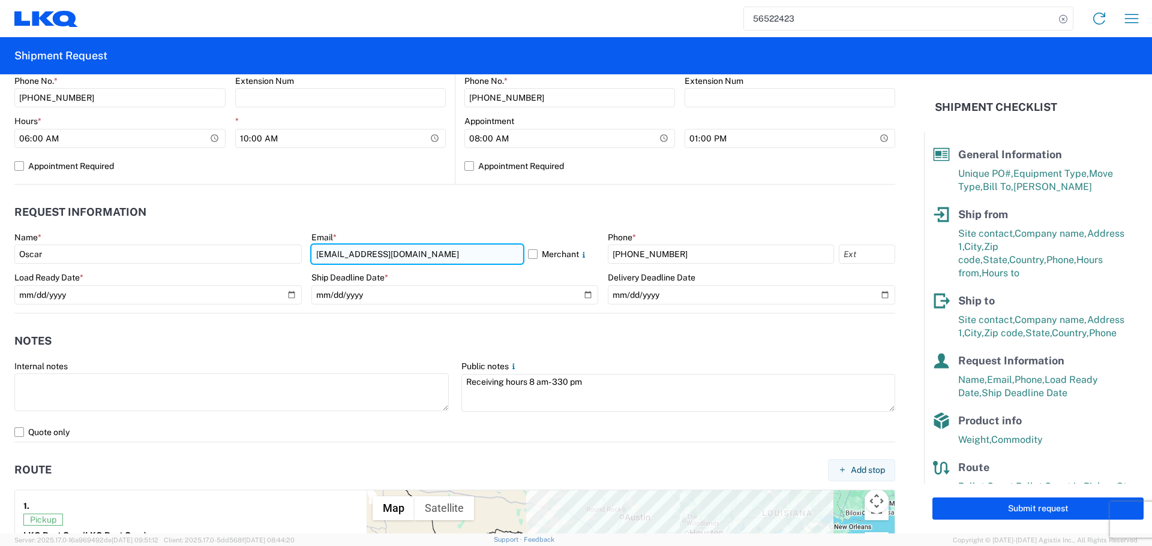
click at [356, 253] on input "acgarcia@lkqcorp.com" at bounding box center [417, 254] width 212 height 19
type input "[EMAIL_ADDRESS][DOMAIN_NAME]"
click at [347, 326] on agx-notes "Notes Internal notes Public notes Receiving hours 8 am- 330 pm Quote only" at bounding box center [454, 378] width 881 height 129
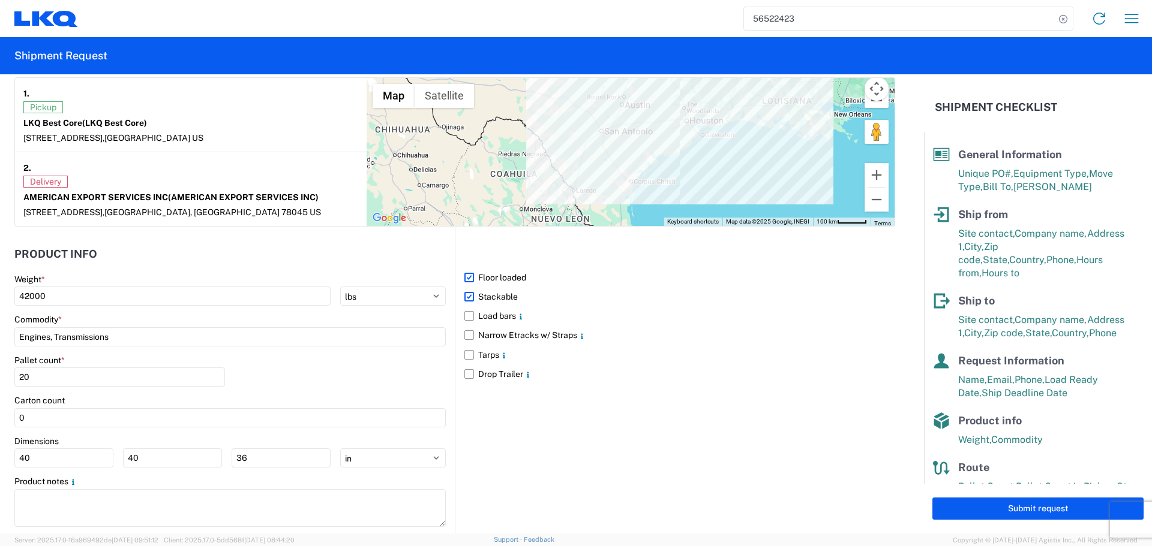
scroll to position [960, 0]
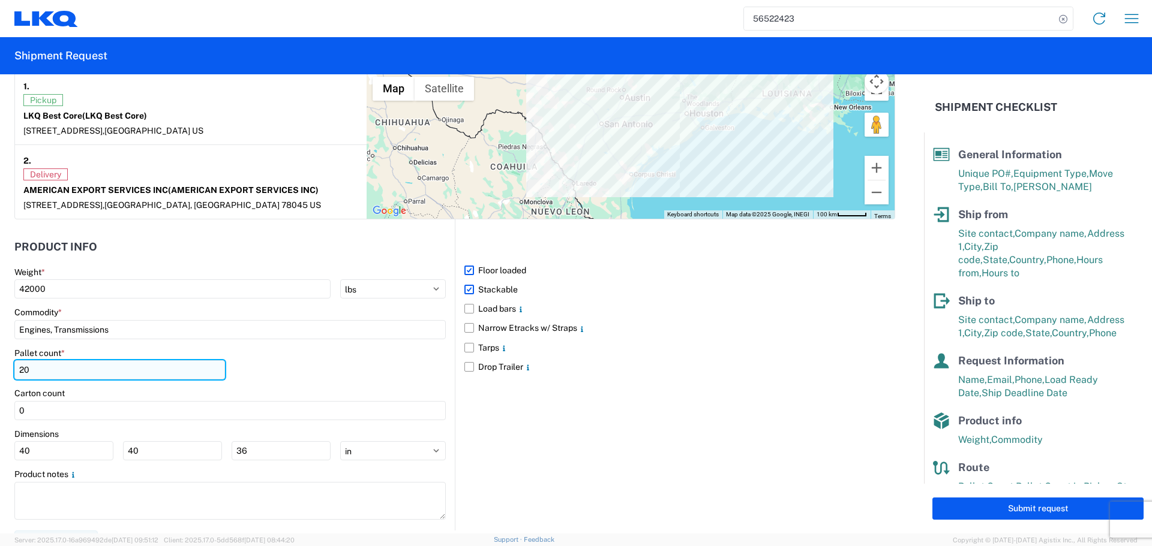
click at [62, 372] on input "20" at bounding box center [119, 370] width 211 height 19
type input "24"
click at [221, 257] on header "Product Info" at bounding box center [234, 247] width 440 height 27
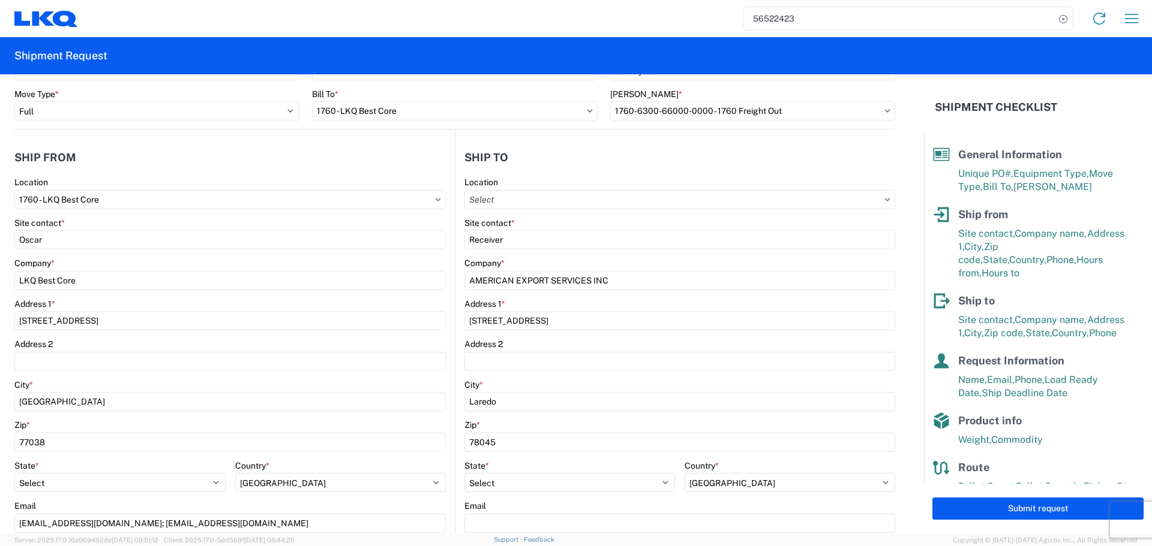
scroll to position [300, 0]
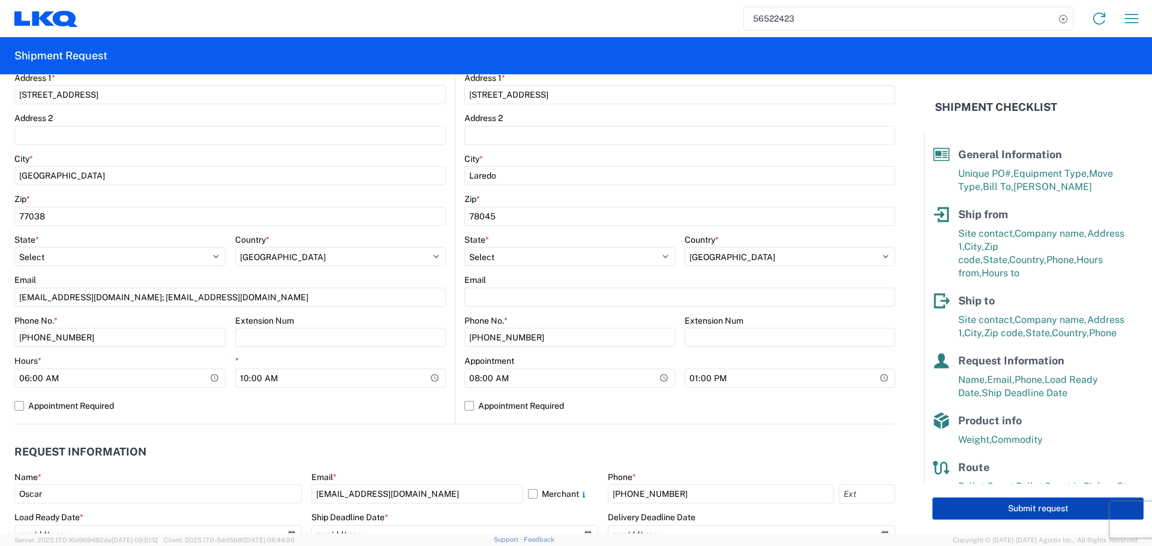
drag, startPoint x: 999, startPoint y: 498, endPoint x: 1008, endPoint y: 500, distance: 9.1
click at [1002, 500] on button "Submit request" at bounding box center [1037, 509] width 211 height 22
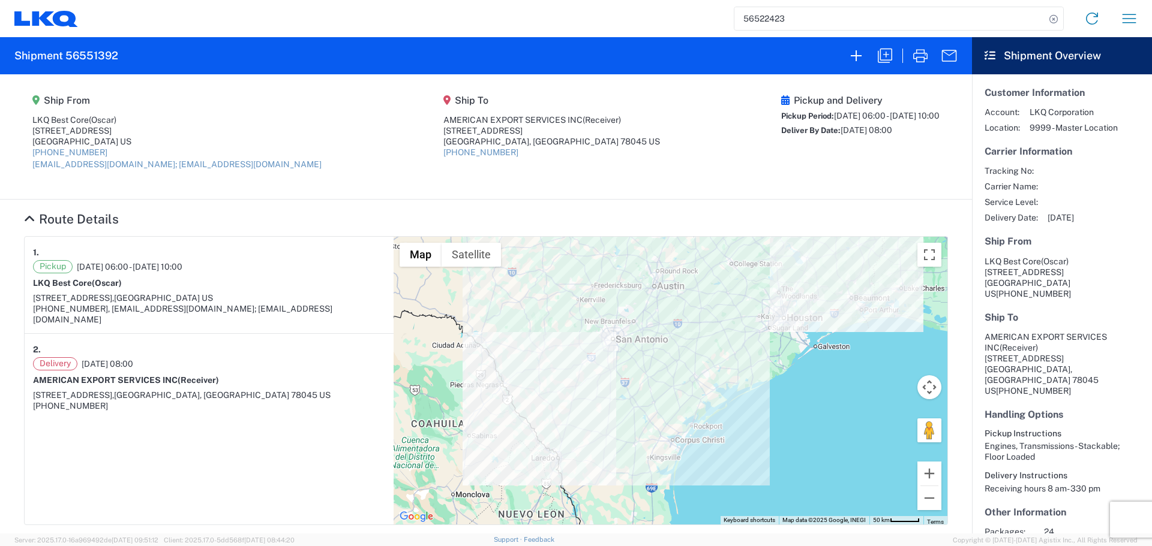
click at [770, 23] on input "56522423" at bounding box center [889, 18] width 311 height 23
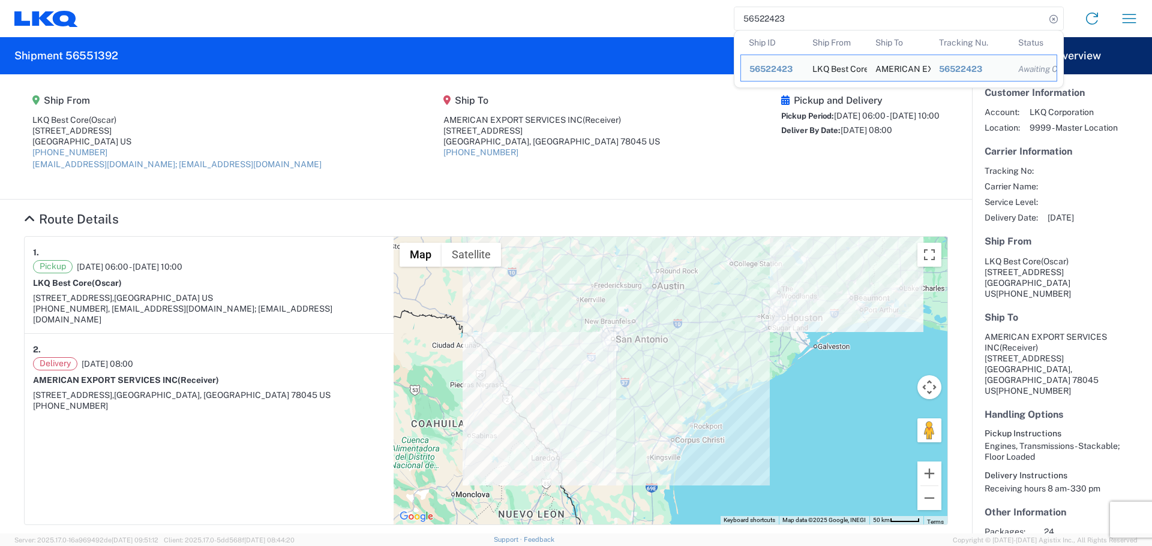
click at [770, 23] on input "56522423" at bounding box center [889, 18] width 311 height 23
paste input "5634"
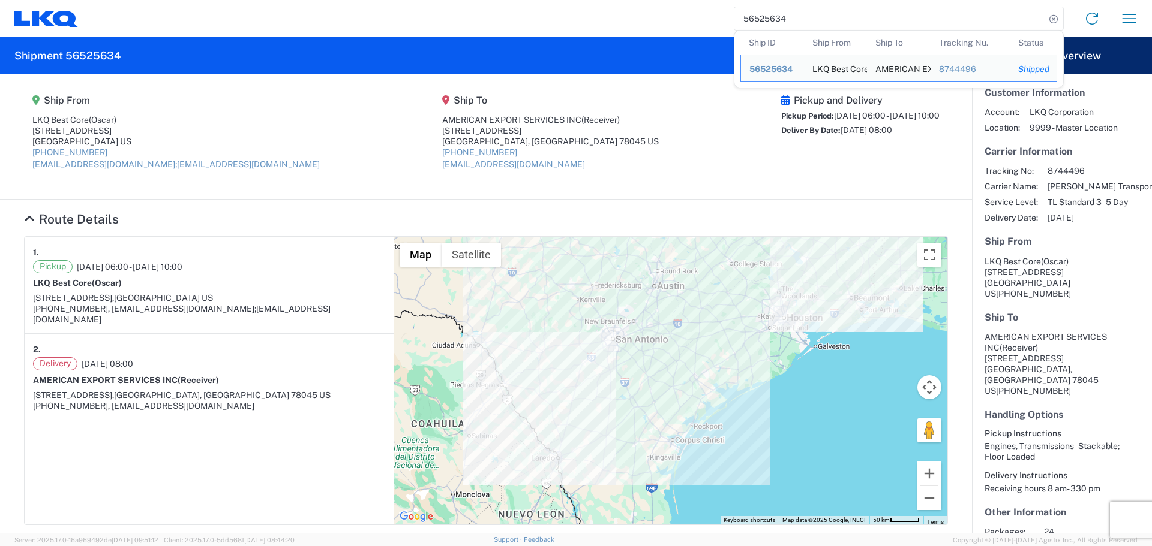
click at [760, 28] on input "56525634" at bounding box center [889, 18] width 311 height 23
click at [761, 28] on input "56525634" at bounding box center [889, 18] width 311 height 23
click at [761, 23] on input "56525634" at bounding box center [889, 18] width 311 height 23
click at [765, 16] on input "56525634" at bounding box center [889, 18] width 311 height 23
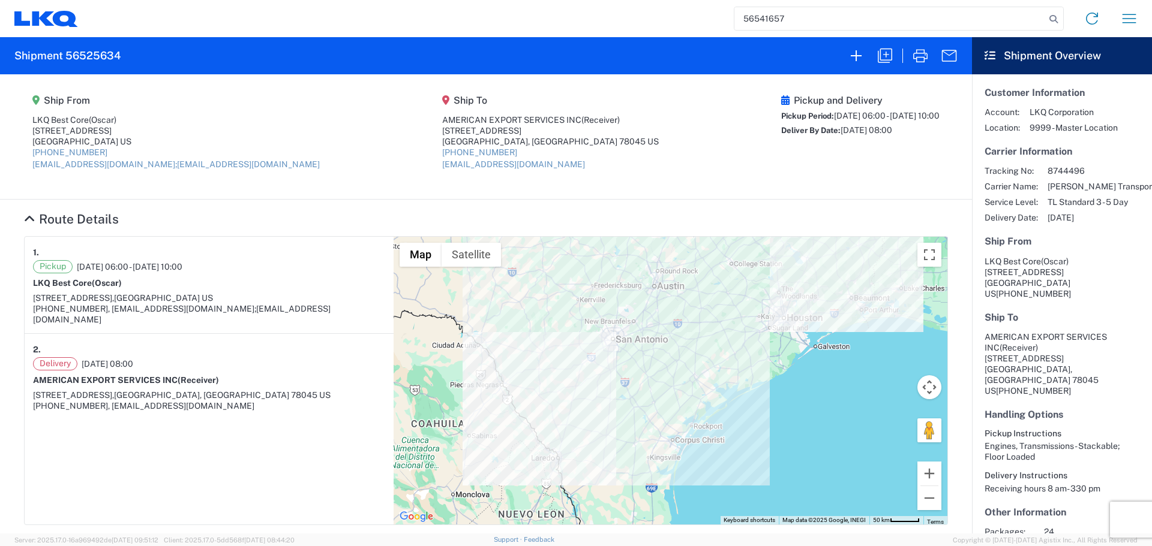
type input "56541657"
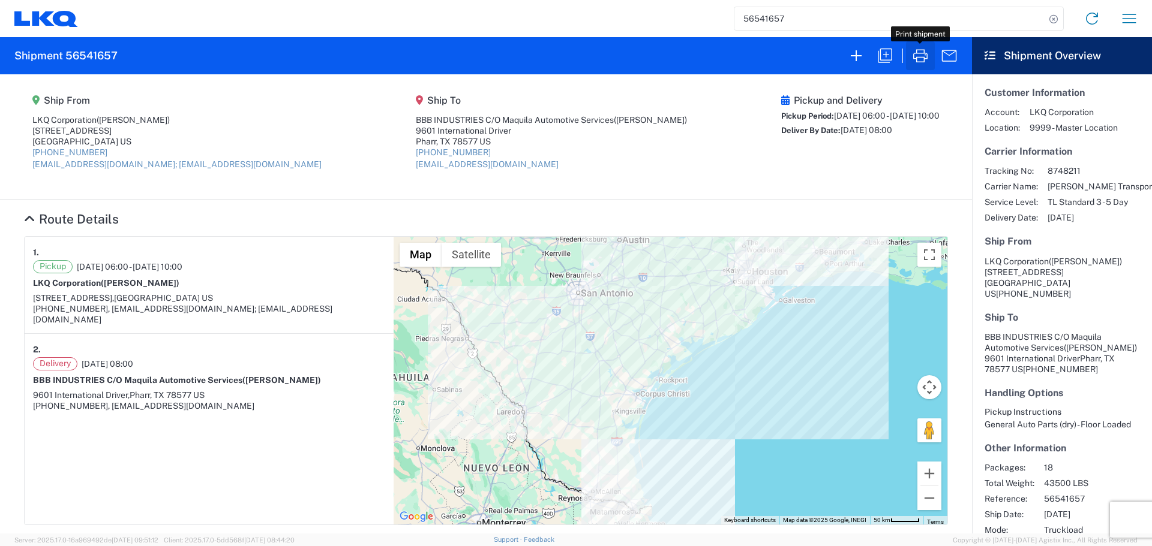
click at [914, 59] on icon "button" at bounding box center [920, 55] width 14 height 13
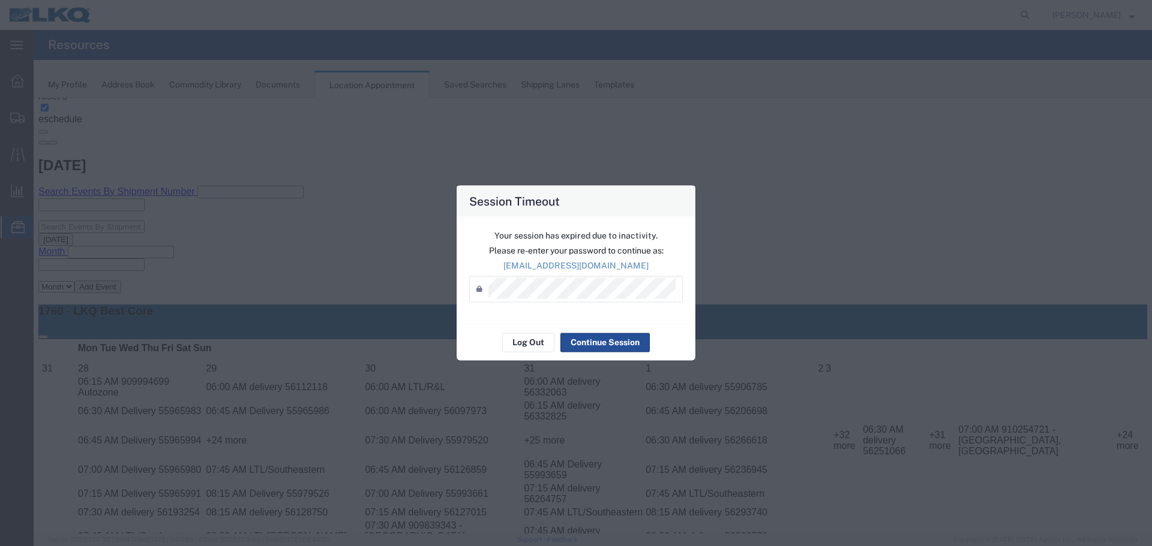
scroll to position [412, 0]
